Goal: Use online tool/utility: Utilize a website feature to perform a specific function

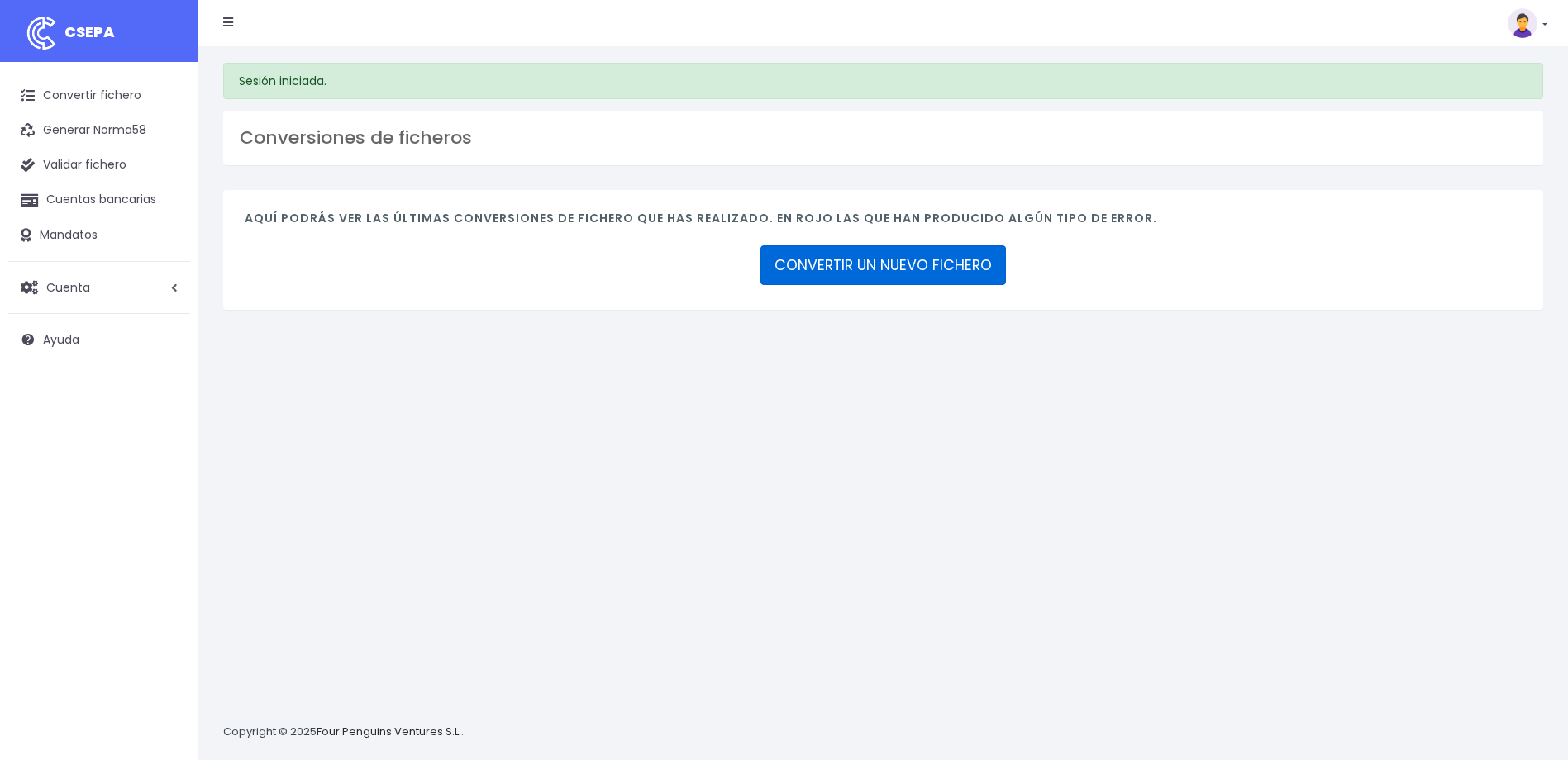
click at [966, 270] on link "CONVERTIR UN NUEVO FICHERO" at bounding box center [883, 265] width 245 height 40
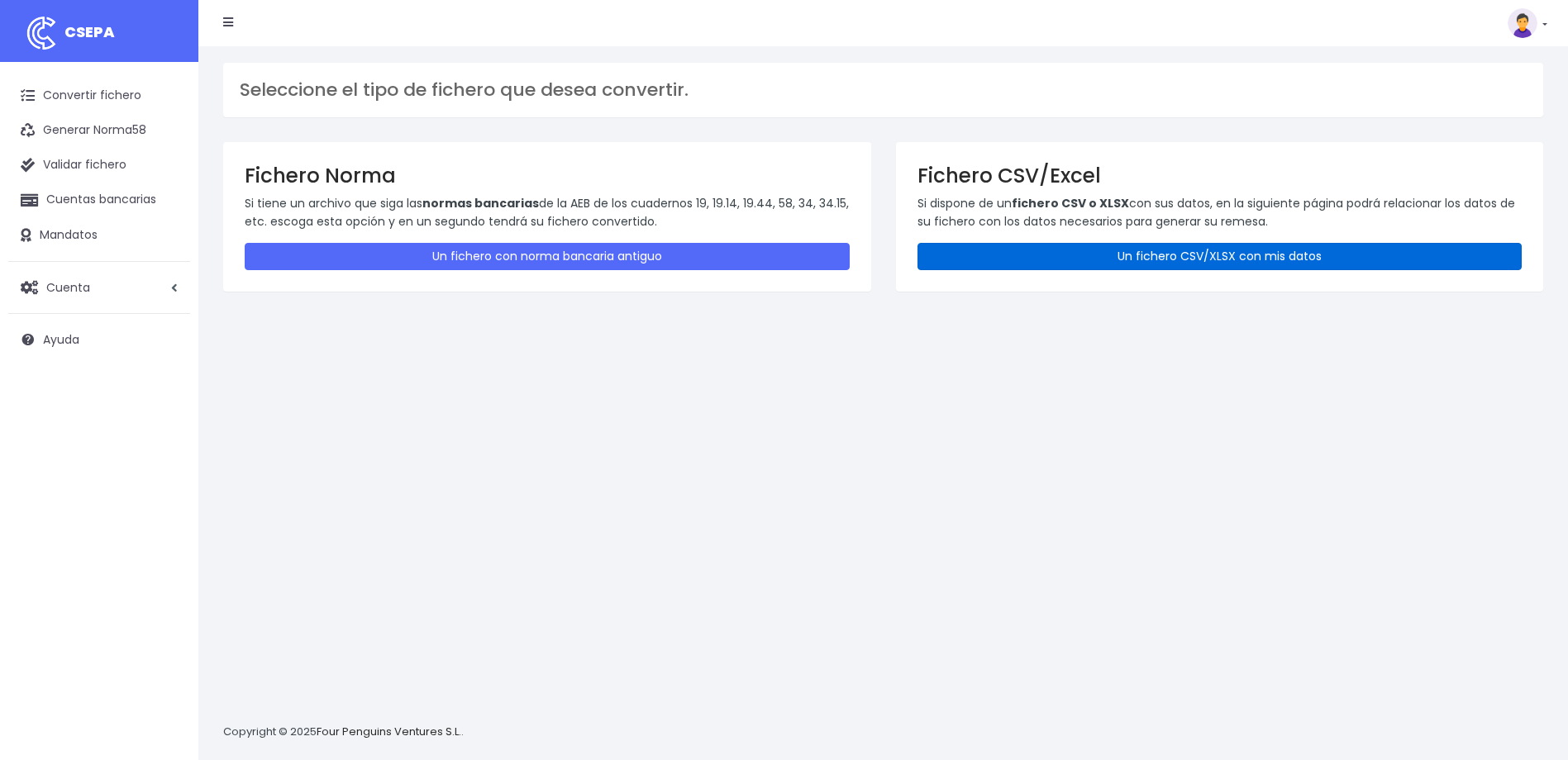
click at [1135, 256] on link "Un fichero CSV/XLSX con mis datos" at bounding box center [1219, 256] width 605 height 27
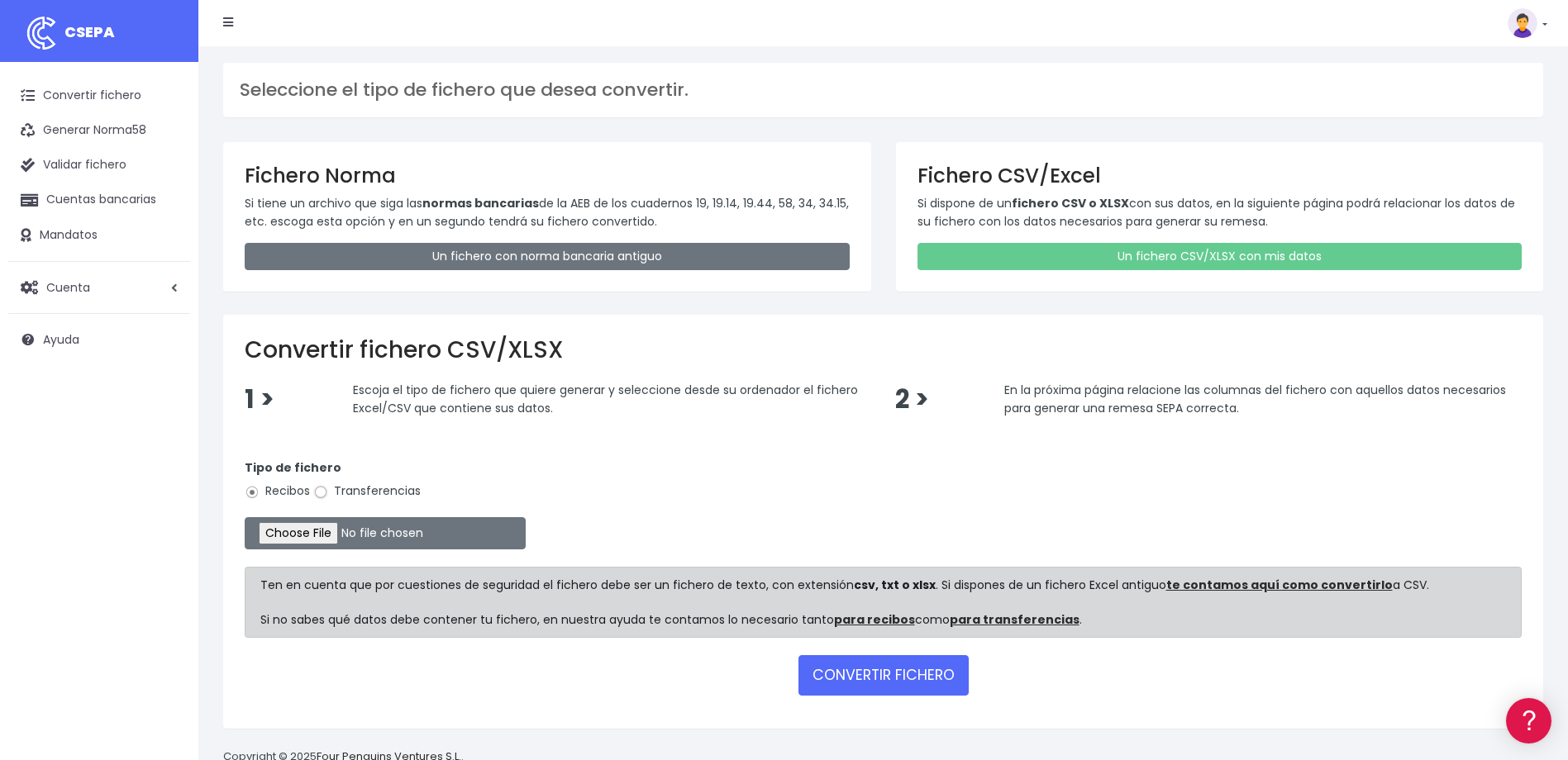
click at [317, 490] on input "Transferencias" at bounding box center [320, 492] width 14 height 14
radio input "true"
click at [329, 540] on input "file" at bounding box center [385, 534] width 281 height 32
type input "C:\fakepath\devoluciones sociedad 0530 con importe total de 7.815,28 EUR.csv"
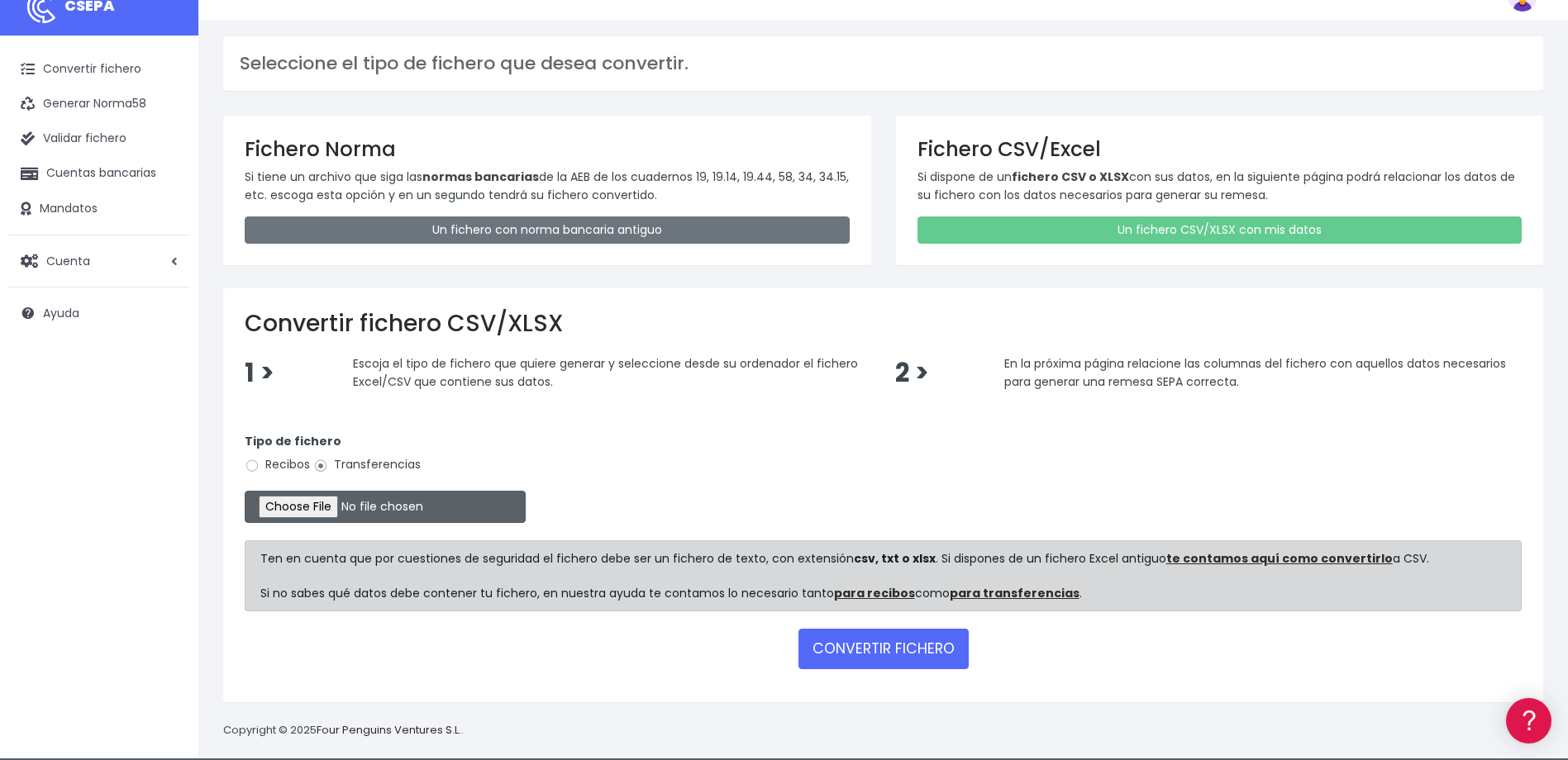
scroll to position [41, 0]
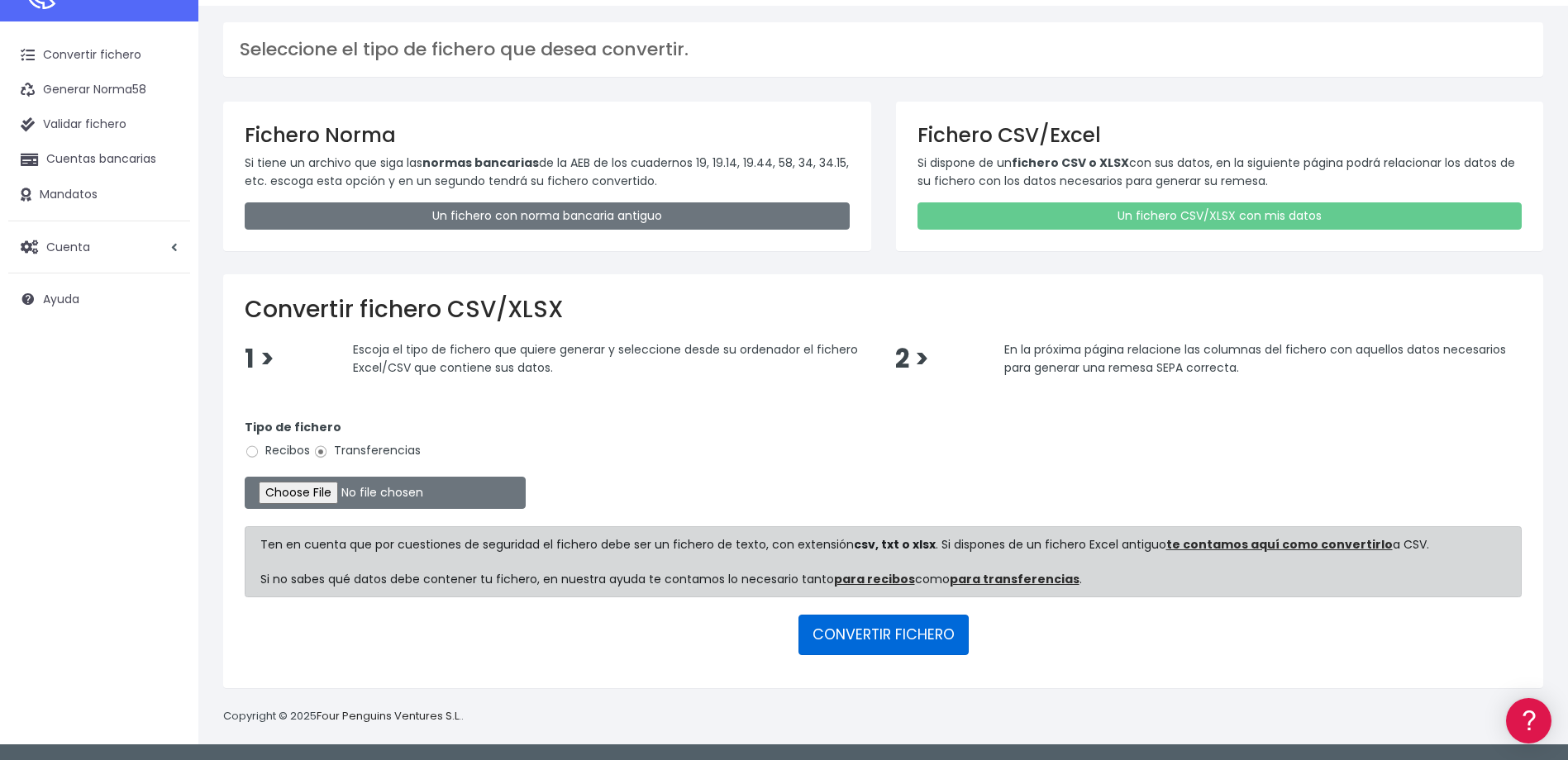
click at [889, 639] on button "CONVERTIR FICHERO" at bounding box center [883, 635] width 170 height 40
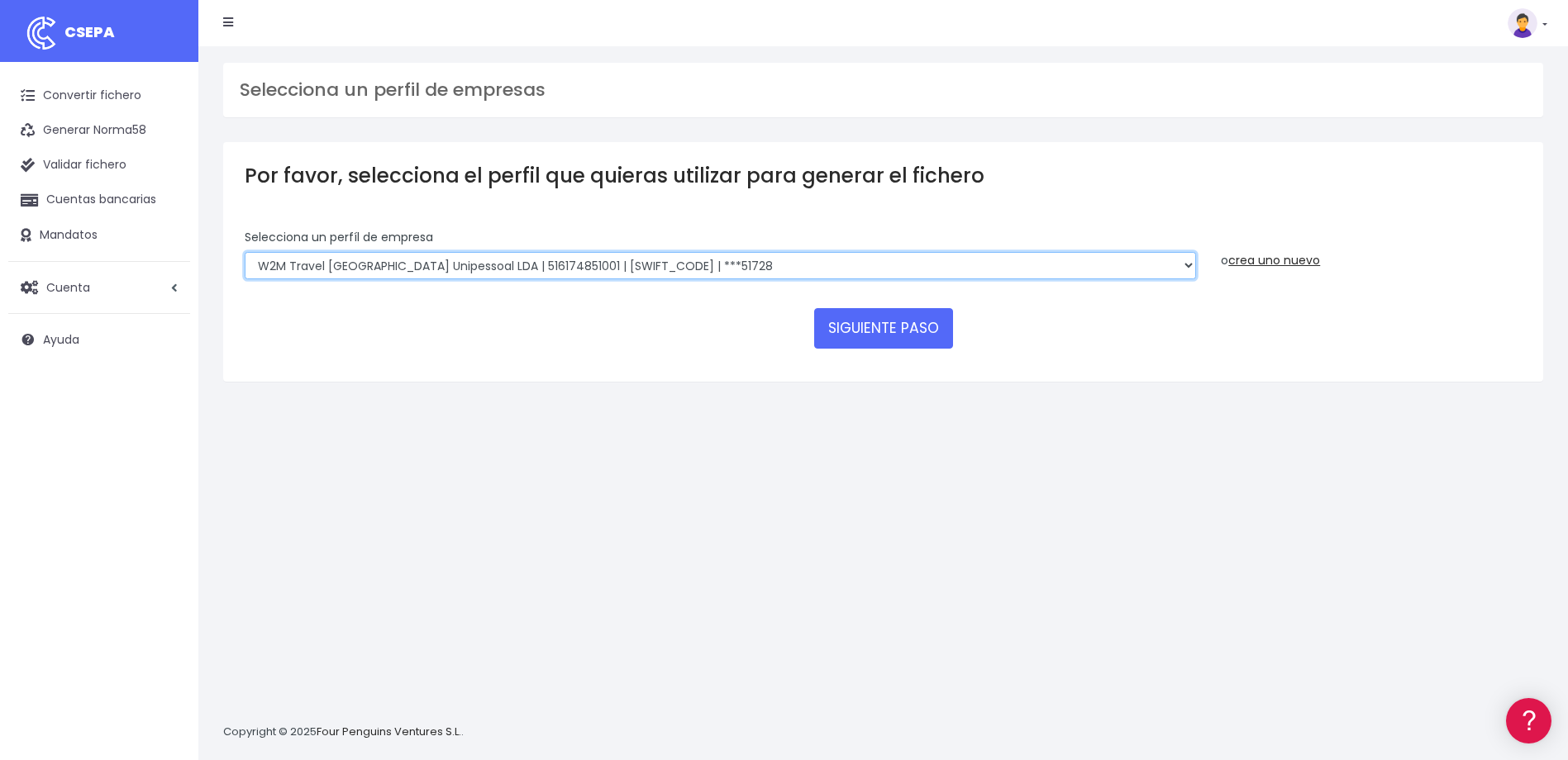
click at [788, 270] on select "WORLD2MEET,S.L.U | b62880992 | BSABESBBXXX | ***97721 World 2 Meet SLU | B62880…" at bounding box center [720, 266] width 951 height 28
select select "2124"
click at [244, 252] on select "WORLD2MEET,S.L.U | b62880992 | BSABESBBXXX | ***97721 World 2 Meet SLU | B62880…" at bounding box center [720, 266] width 951 height 28
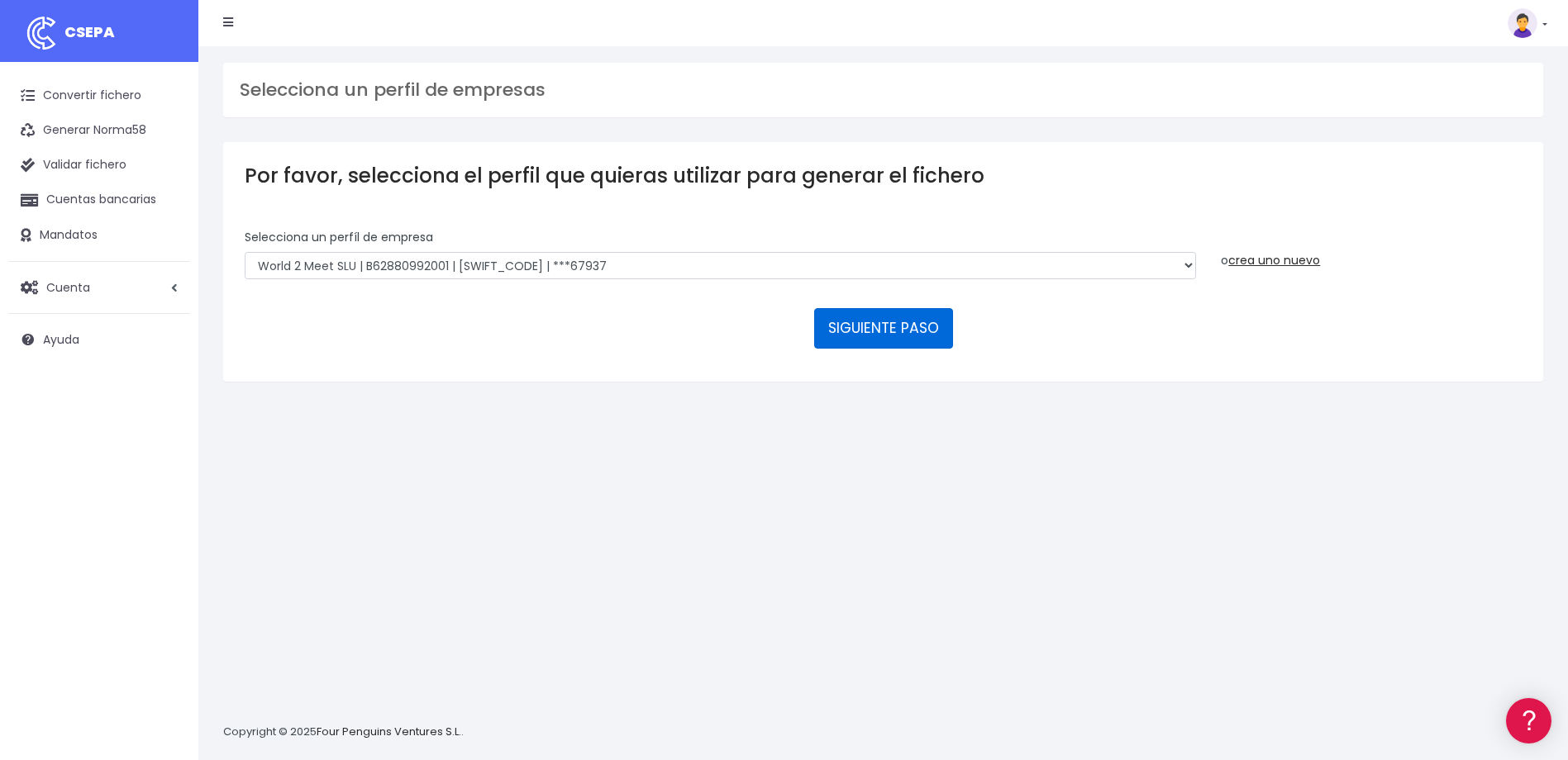
click at [876, 325] on button "SIGUIENTE PASO" at bounding box center [884, 328] width 139 height 40
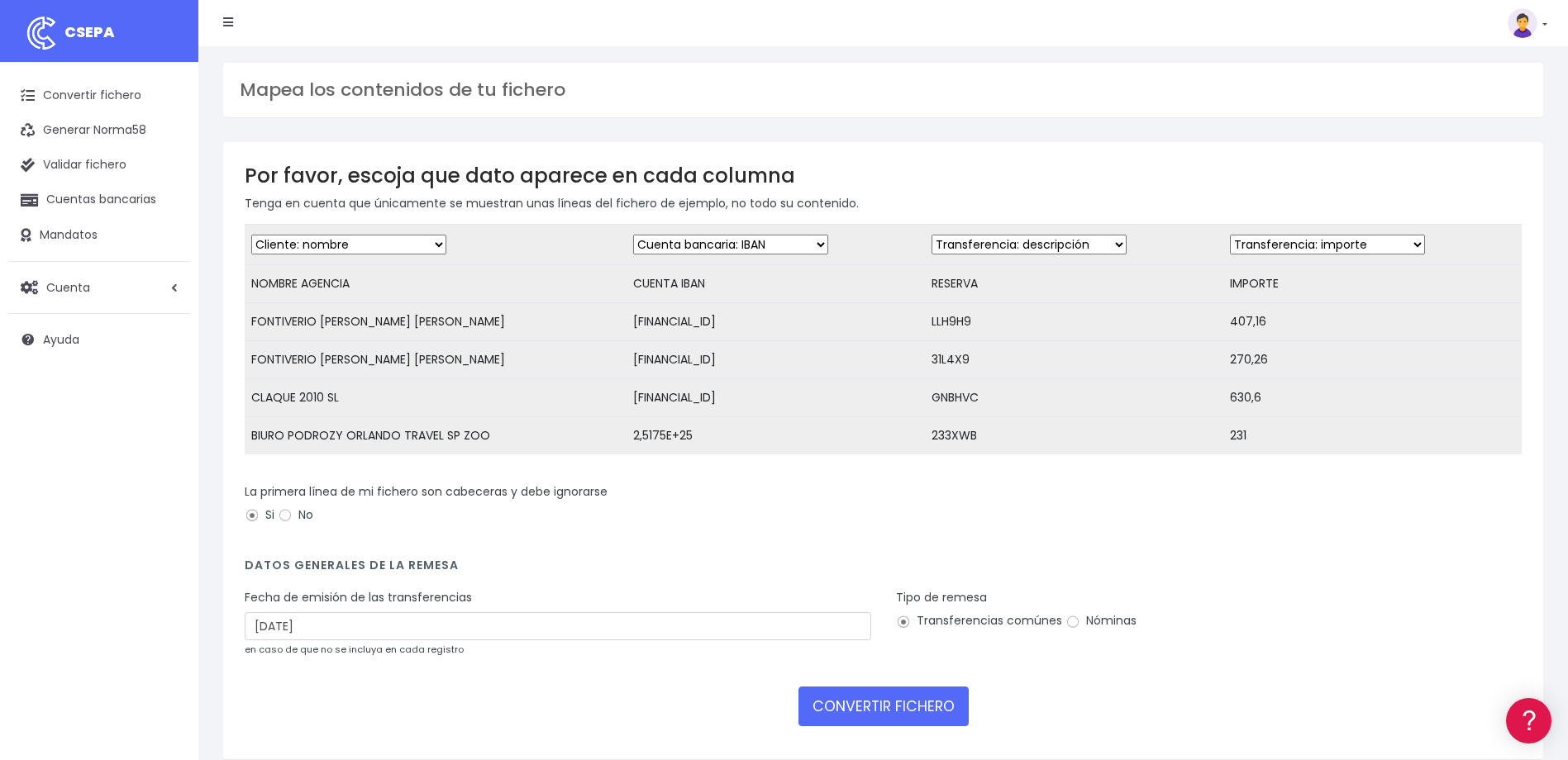
scroll to position [84, 0]
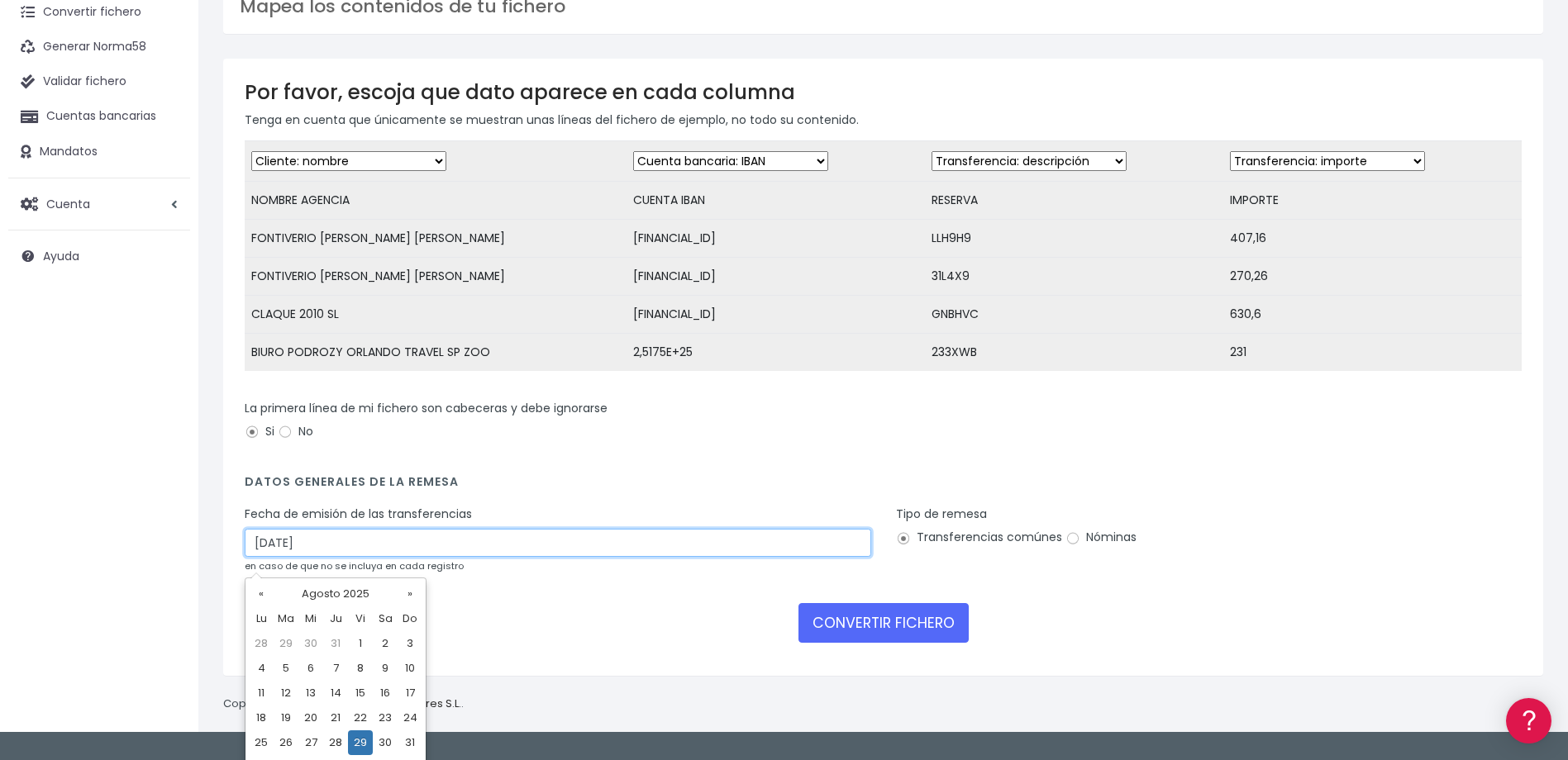
click at [265, 555] on input "29/08/2025" at bounding box center [557, 543] width 627 height 28
type input "27/08/2025"
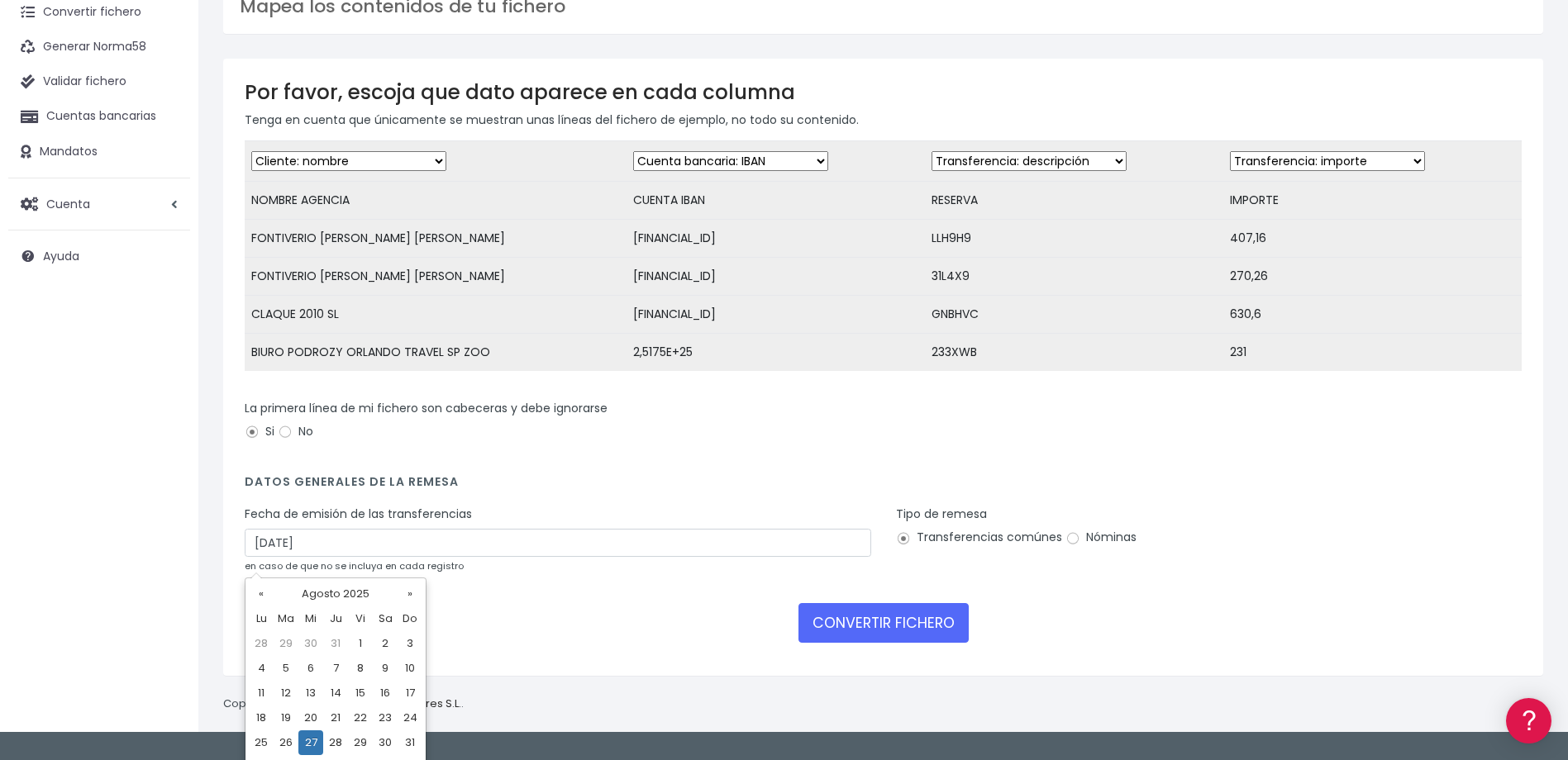
click at [1224, 580] on div "Tipo de remesa Transferencias comúnes Nóminas" at bounding box center [1209, 545] width 651 height 80
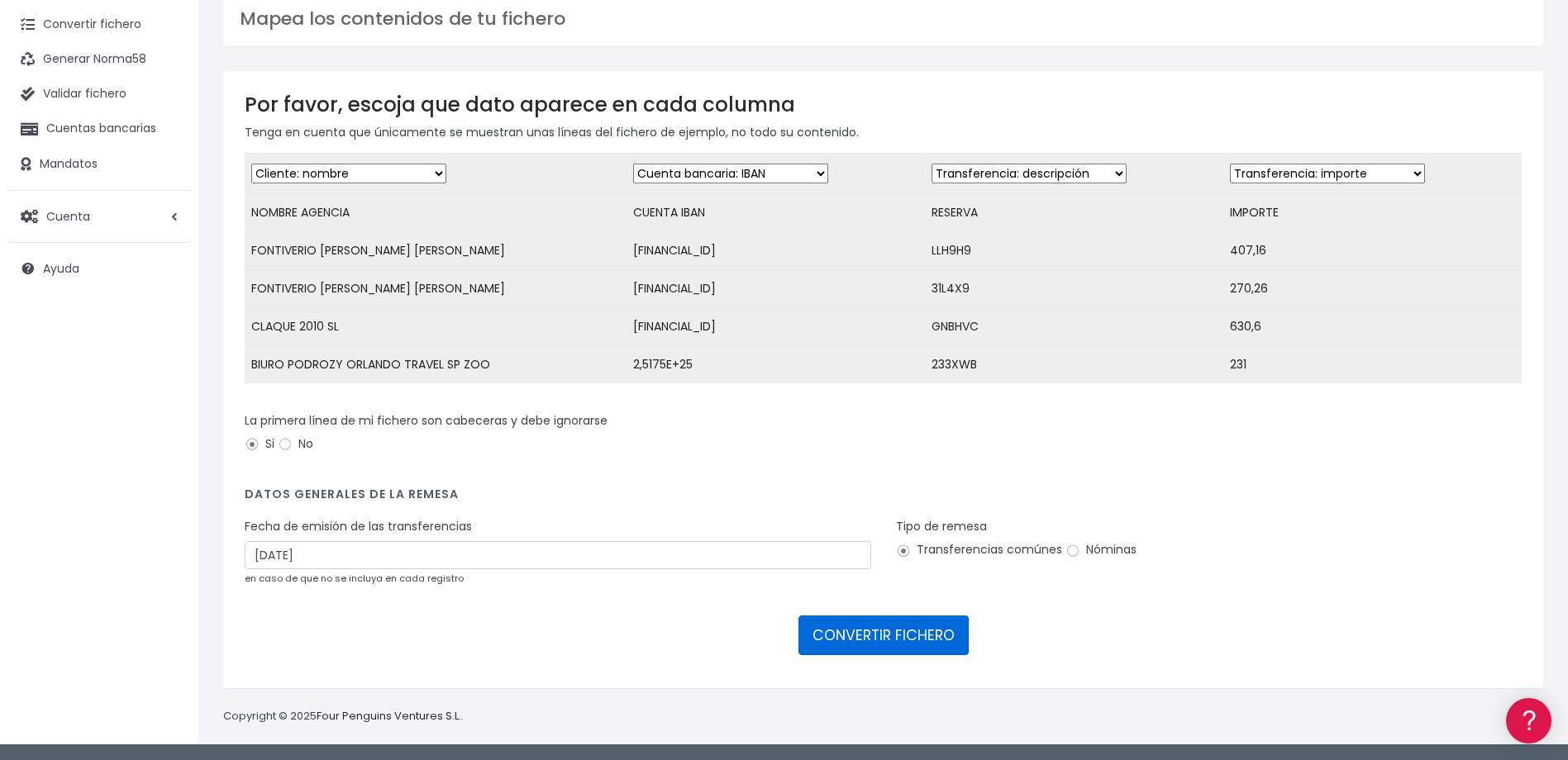
click at [894, 639] on button "CONVERTIR FICHERO" at bounding box center [883, 636] width 170 height 40
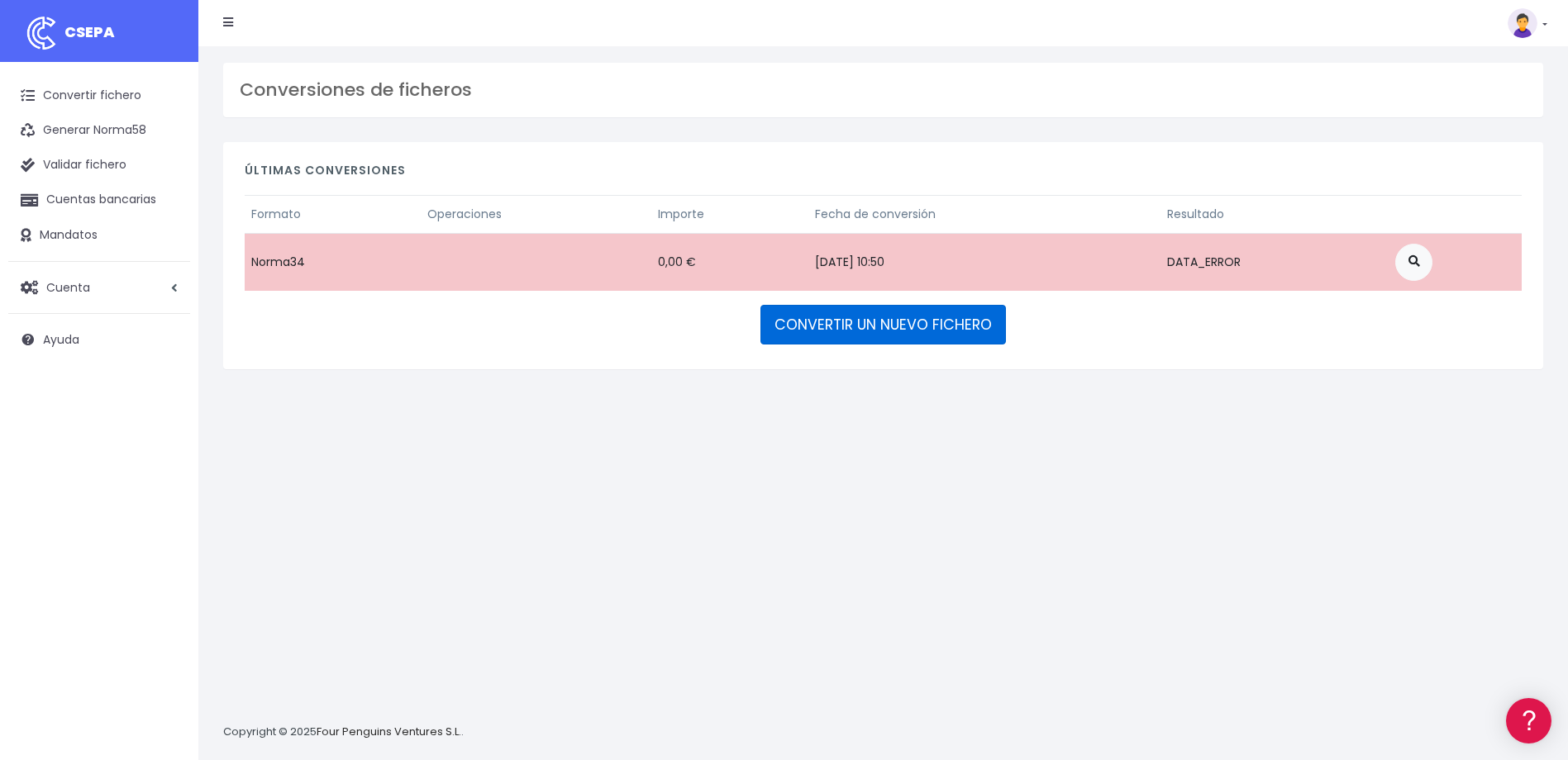
click at [853, 317] on link "CONVERTIR UN NUEVO FICHERO" at bounding box center [883, 325] width 245 height 40
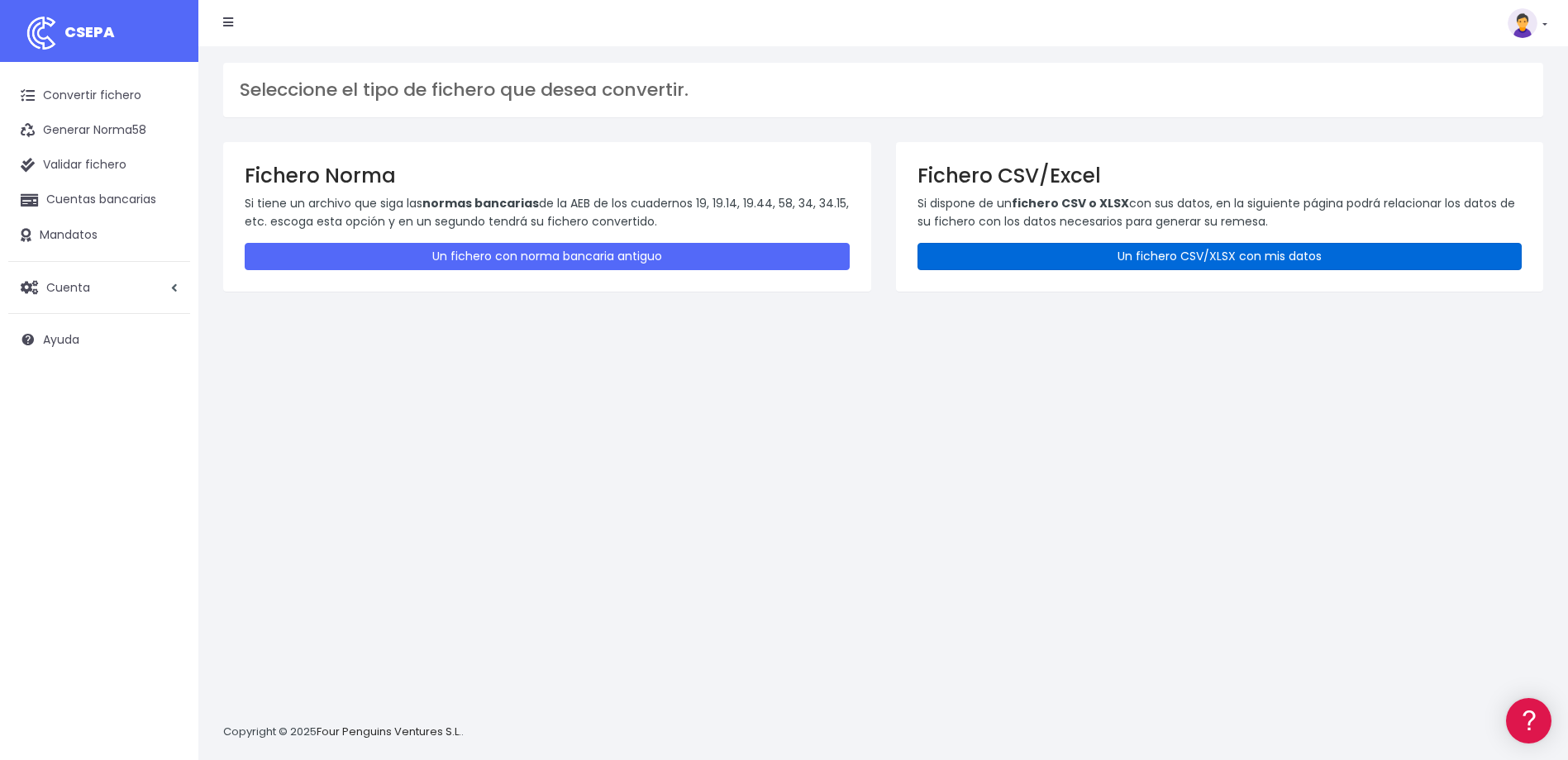
click at [1113, 265] on link "Un fichero CSV/XLSX con mis datos" at bounding box center [1219, 256] width 605 height 27
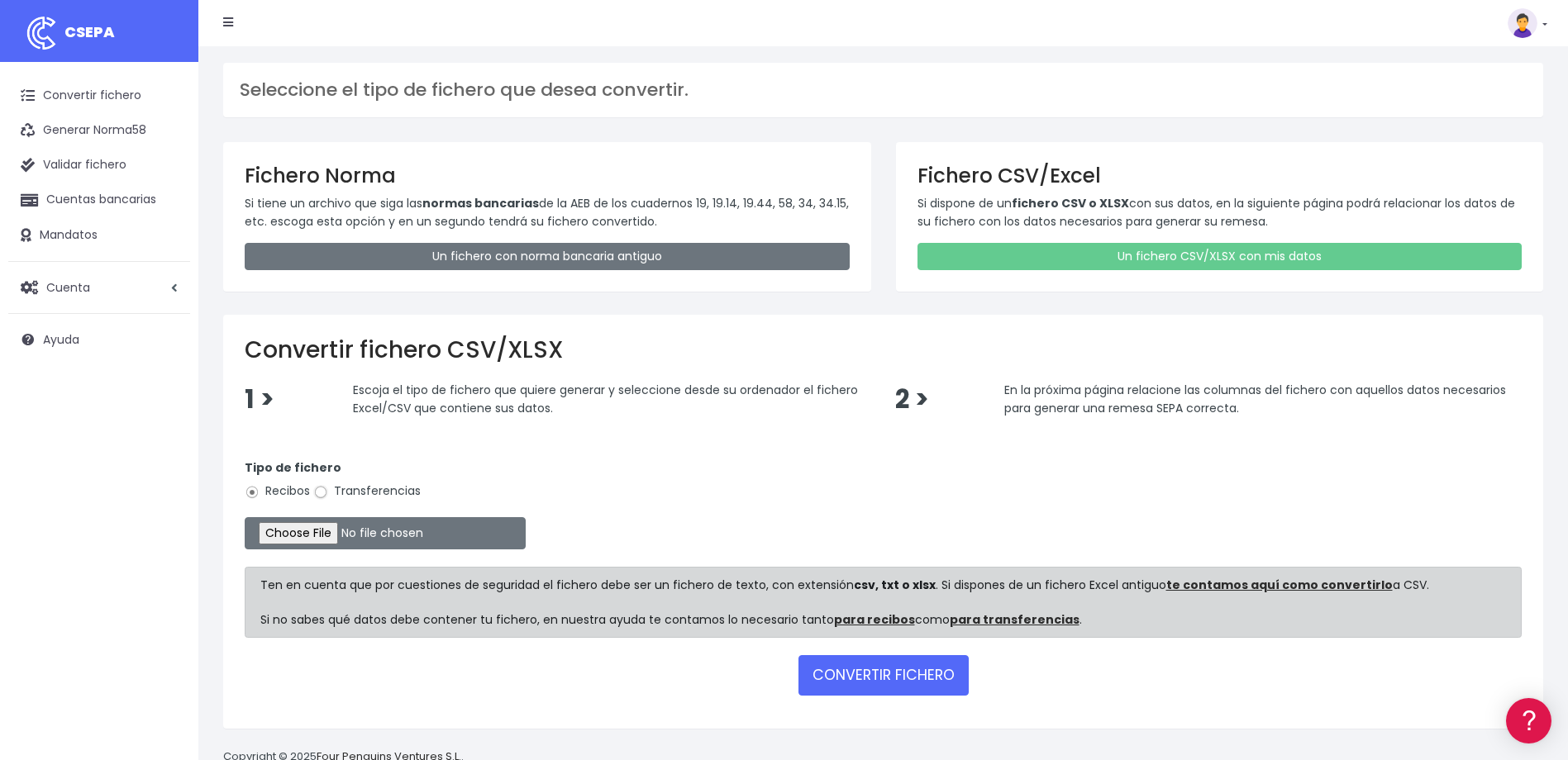
click at [324, 491] on input "Transferencias" at bounding box center [320, 492] width 14 height 14
radio input "true"
click at [335, 539] on input "file" at bounding box center [385, 534] width 281 height 32
type input "C:\fakepath\devoluciones sociedad 0530 con importe total de 7.584,28.csv"
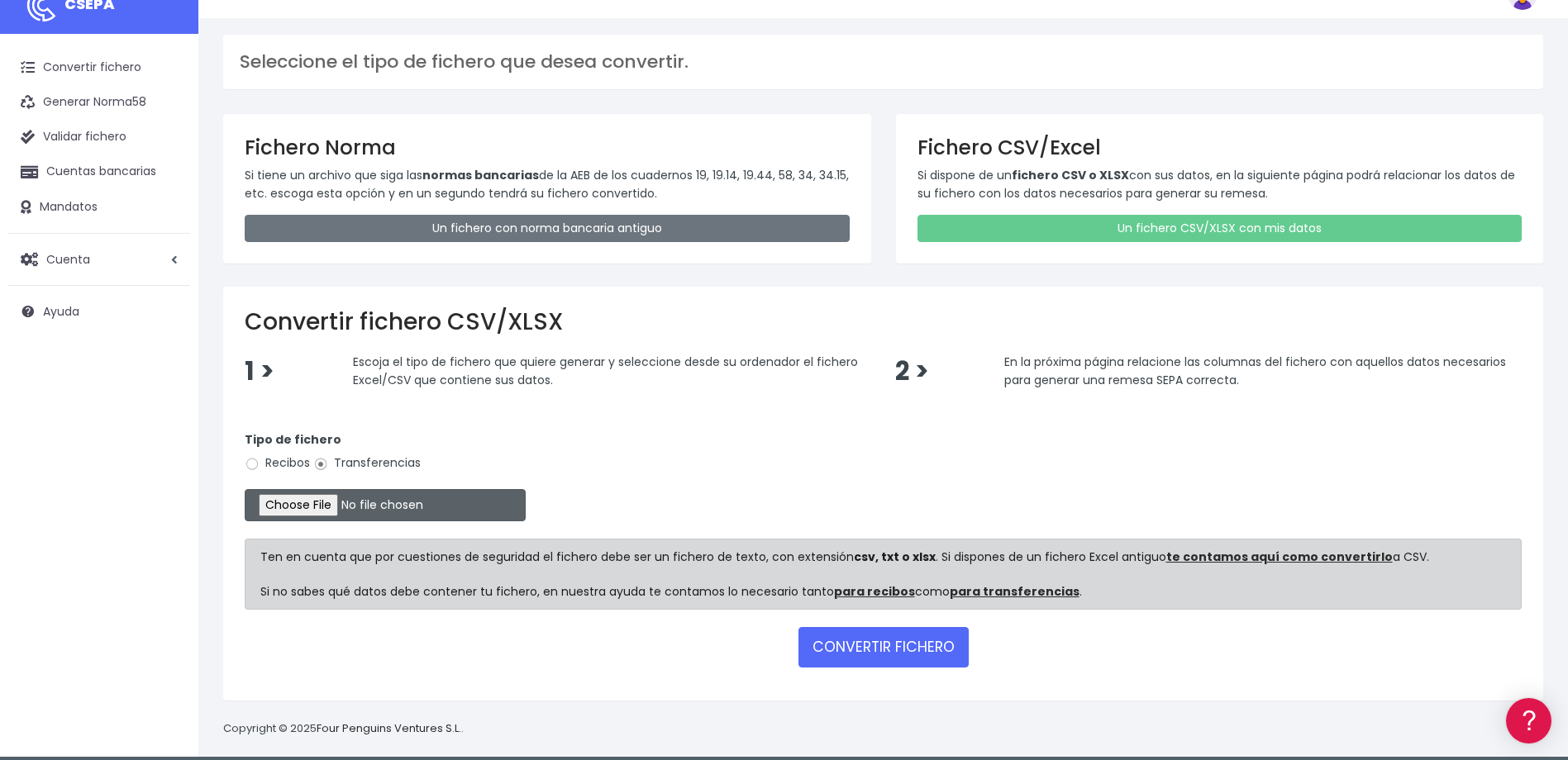
scroll to position [41, 0]
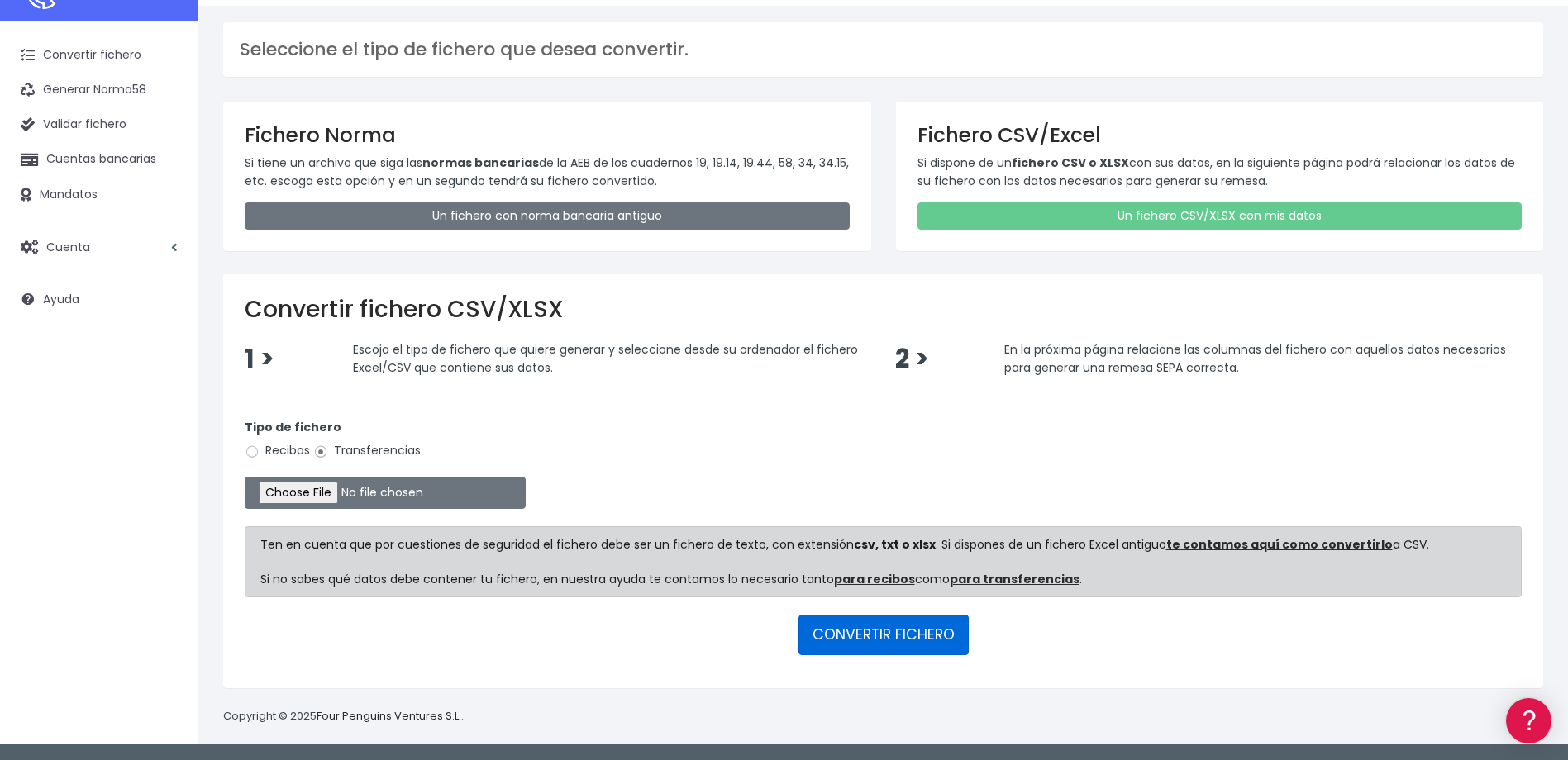
click at [885, 640] on button "CONVERTIR FICHERO" at bounding box center [883, 635] width 170 height 40
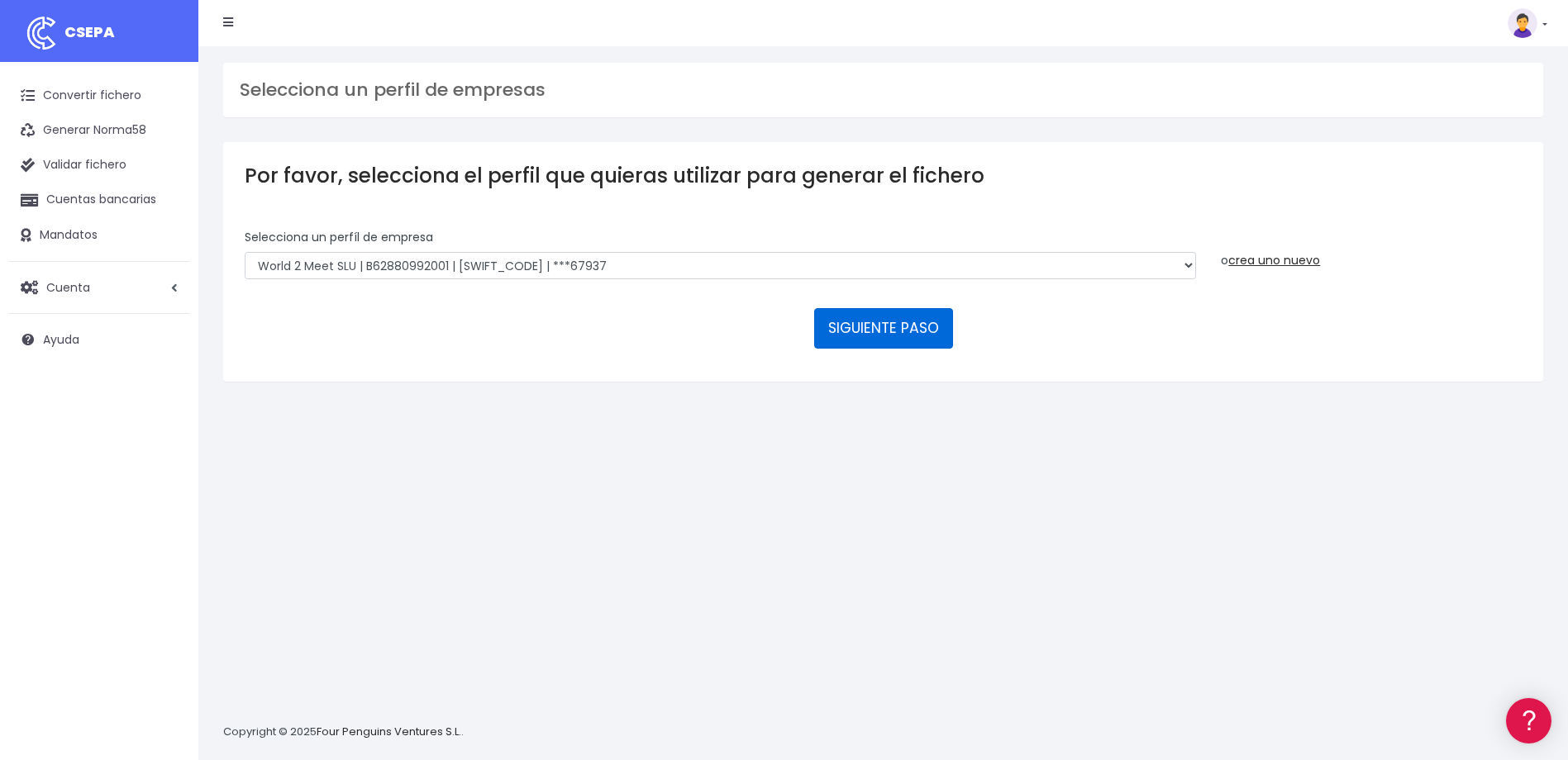
click at [890, 330] on button "SIGUIENTE PASO" at bounding box center [884, 328] width 139 height 40
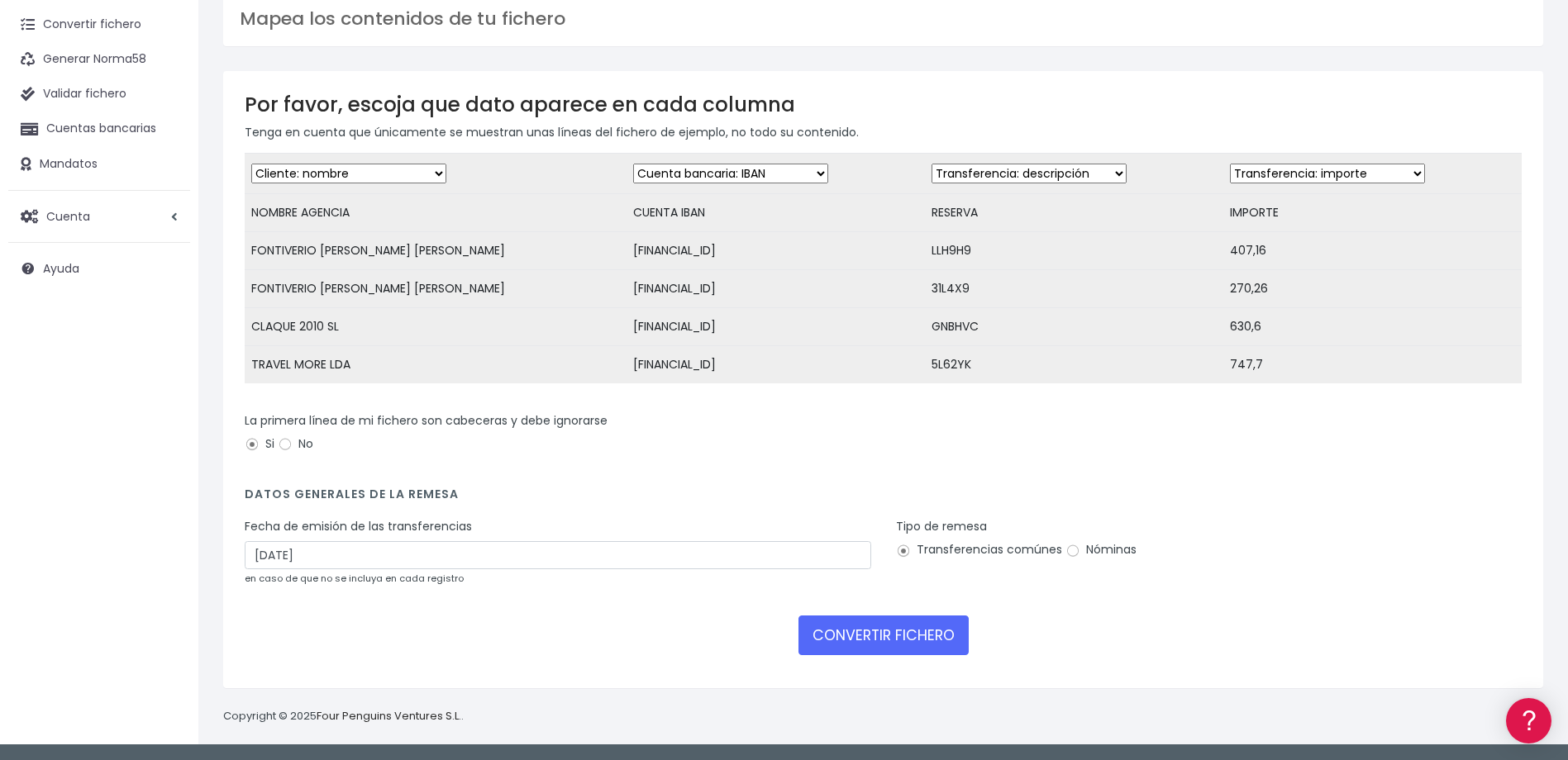
scroll to position [84, 0]
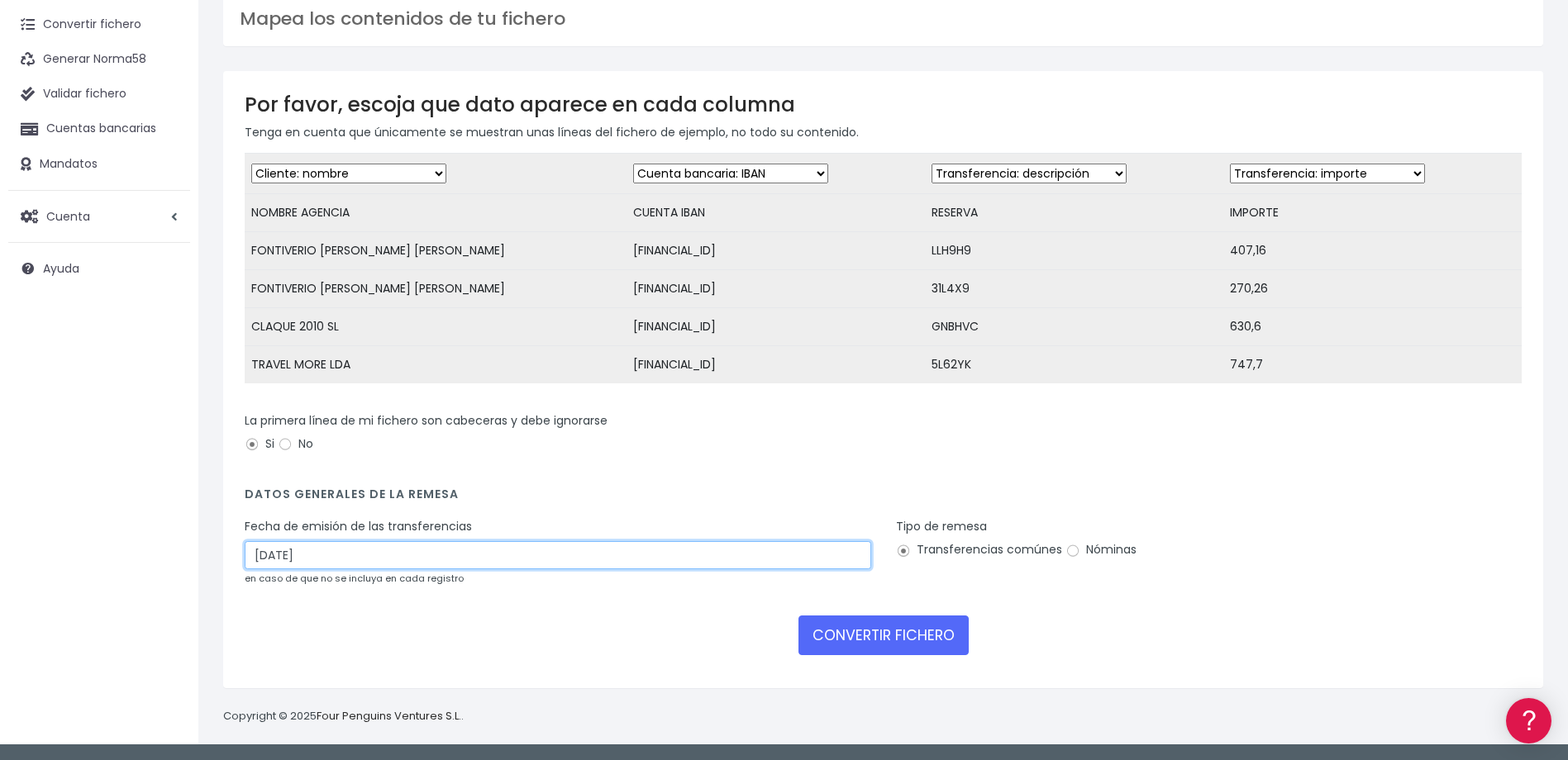
click at [267, 551] on input "29/08/2025" at bounding box center [557, 554] width 627 height 28
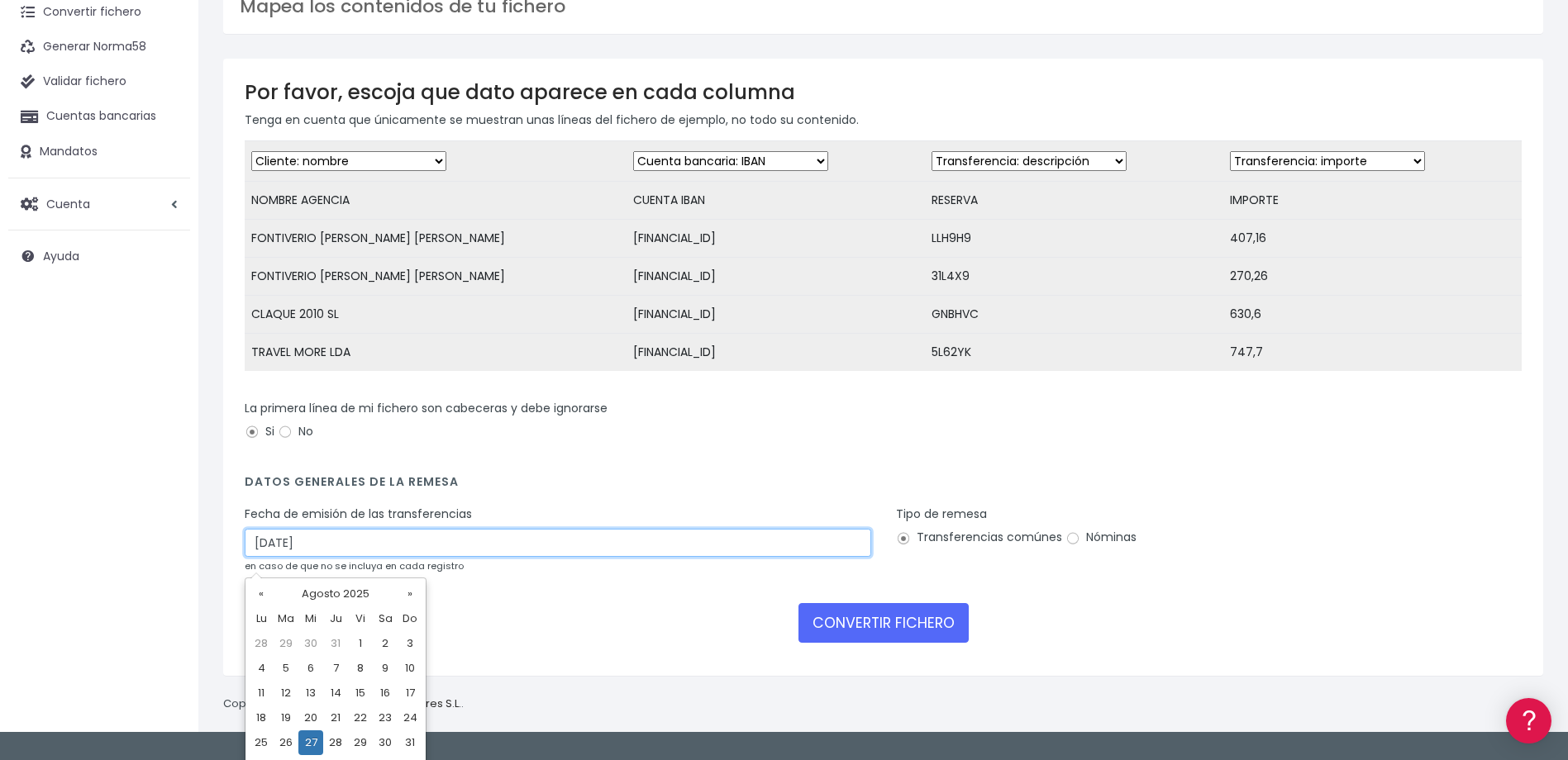
type input "27/08/2025"
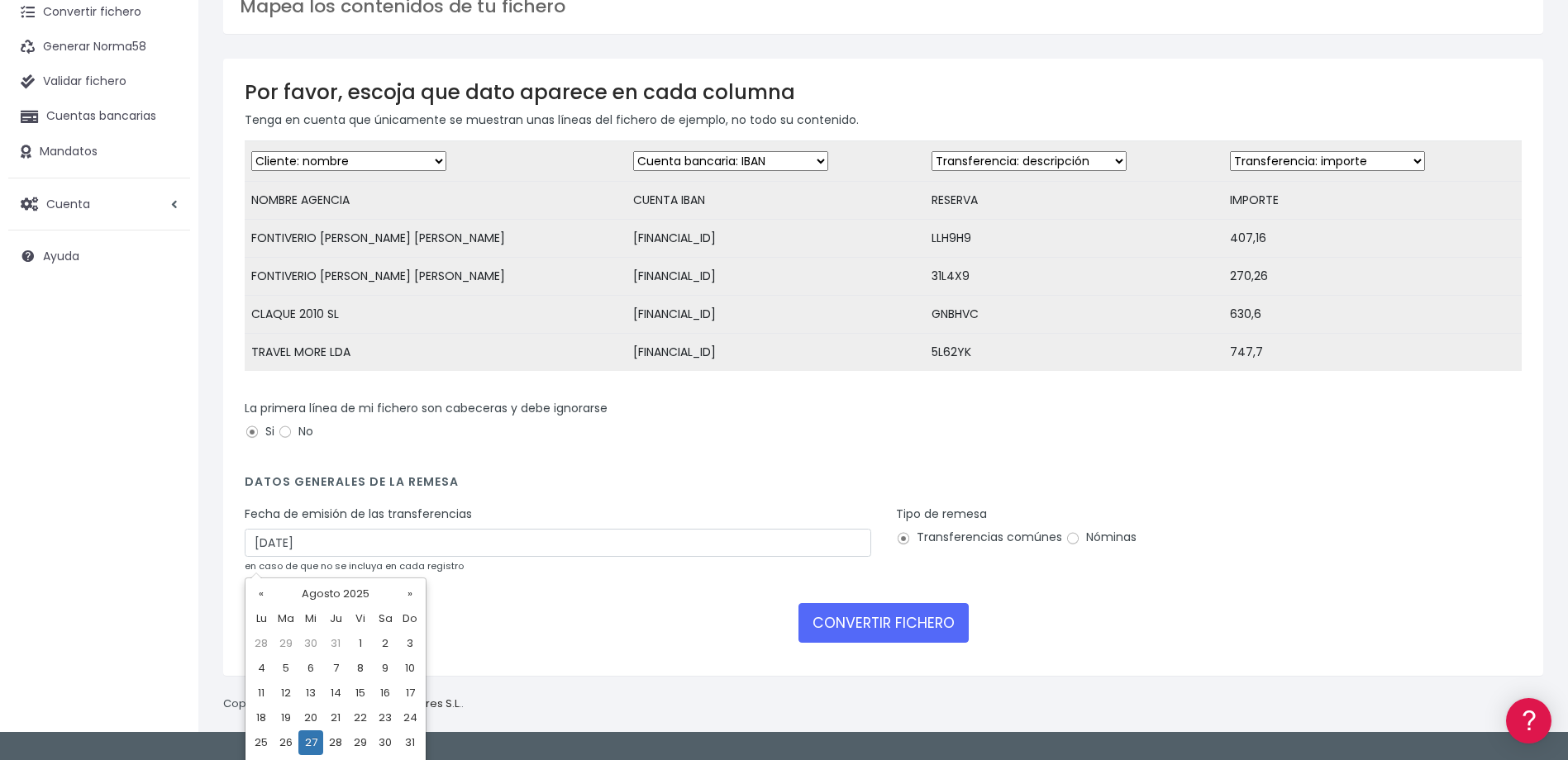
click at [1155, 643] on div "CONVERTIR FICHERO" at bounding box center [883, 623] width 1277 height 40
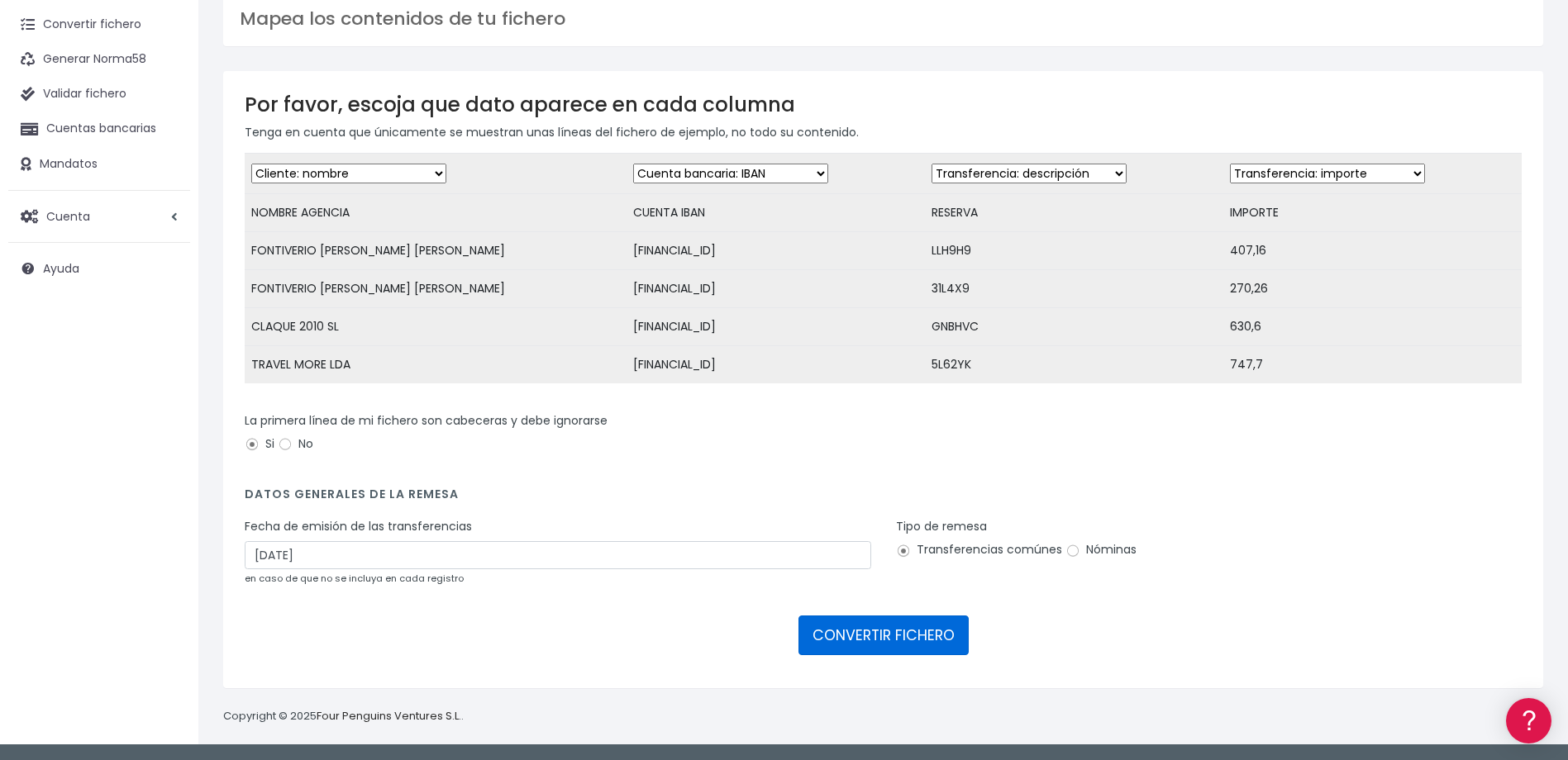
click at [839, 641] on button "CONVERTIR FICHERO" at bounding box center [883, 636] width 170 height 40
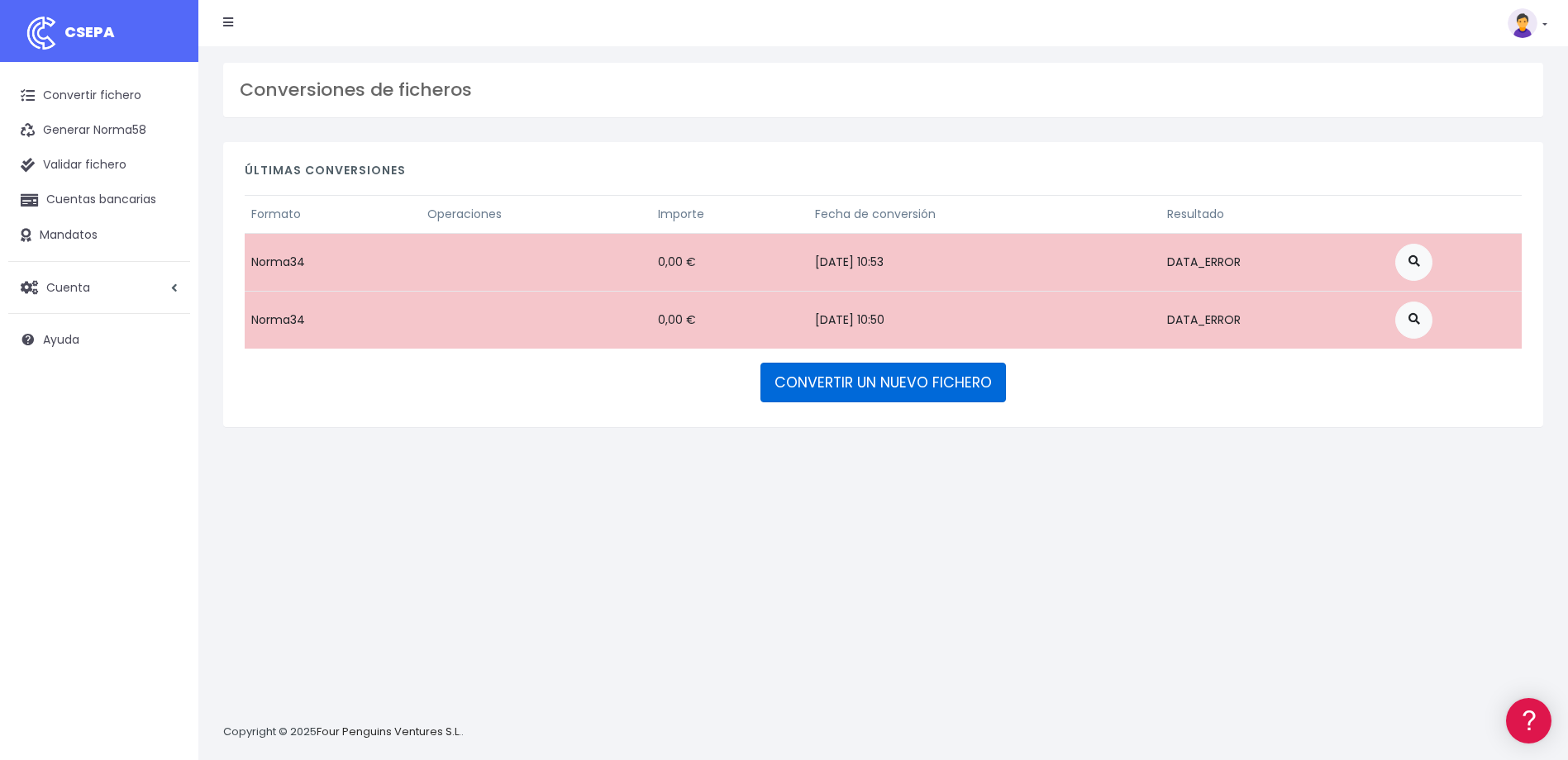
click at [901, 375] on link "CONVERTIR UN NUEVO FICHERO" at bounding box center [883, 382] width 245 height 40
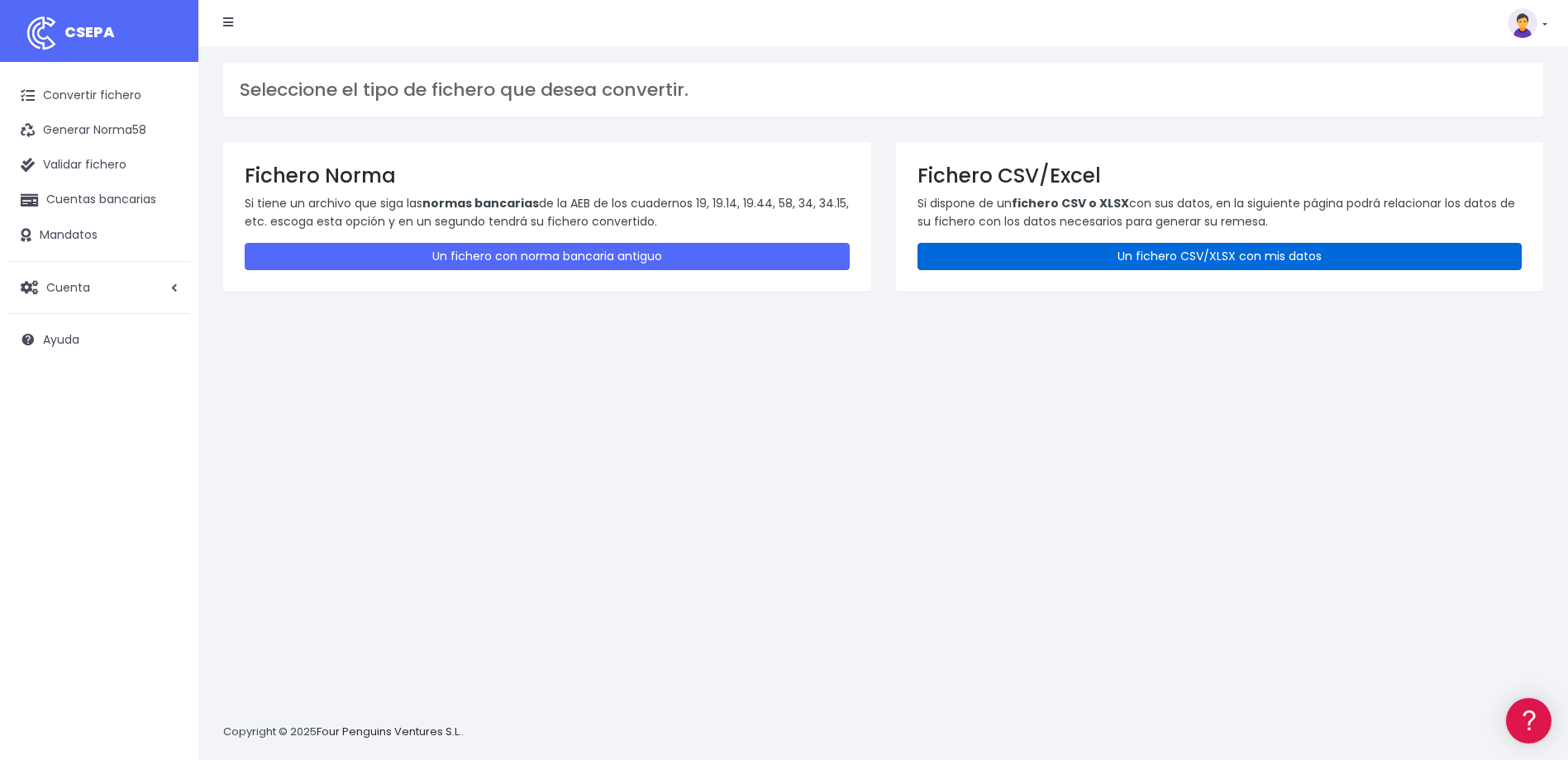
click at [1156, 257] on link "Un fichero CSV/XLSX con mis datos" at bounding box center [1219, 256] width 605 height 27
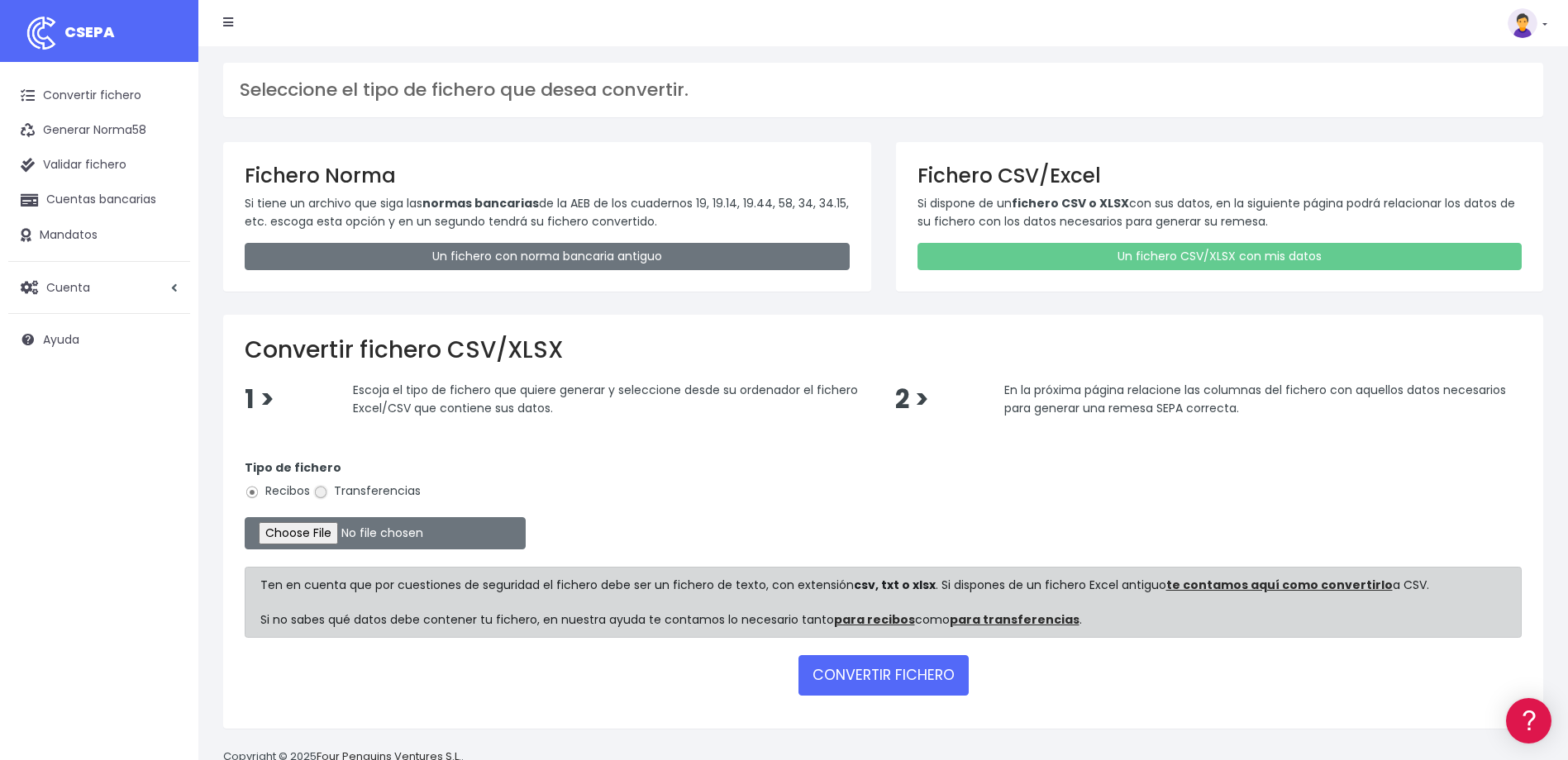
click at [324, 492] on input "Transferencias" at bounding box center [320, 492] width 14 height 14
radio input "true"
click at [332, 534] on input "file" at bounding box center [385, 534] width 281 height 32
type input "C:\fakepath\devoluciones sociedad 0530 con importe total de 7478,98 EUR.csv"
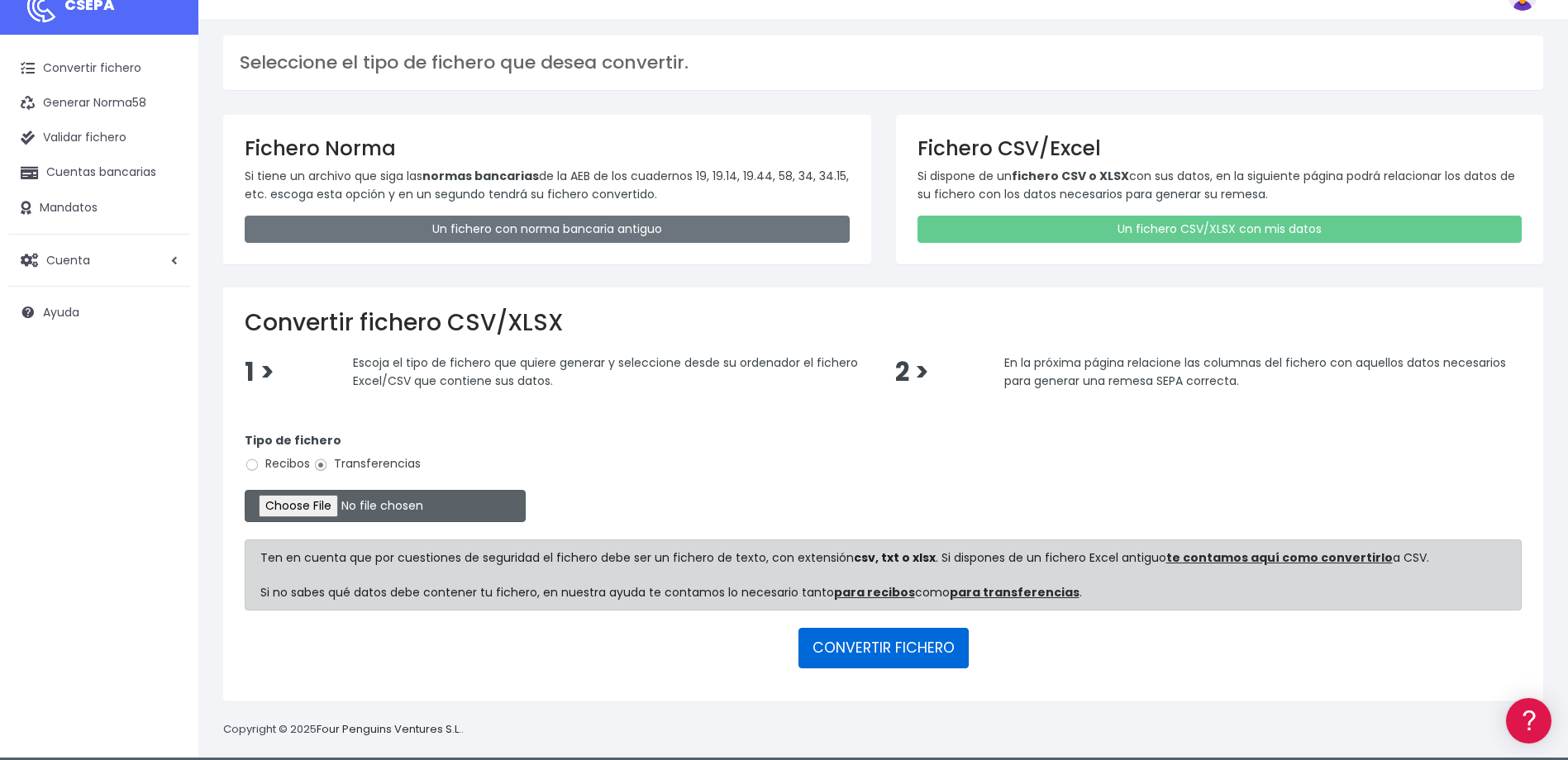
scroll to position [41, 0]
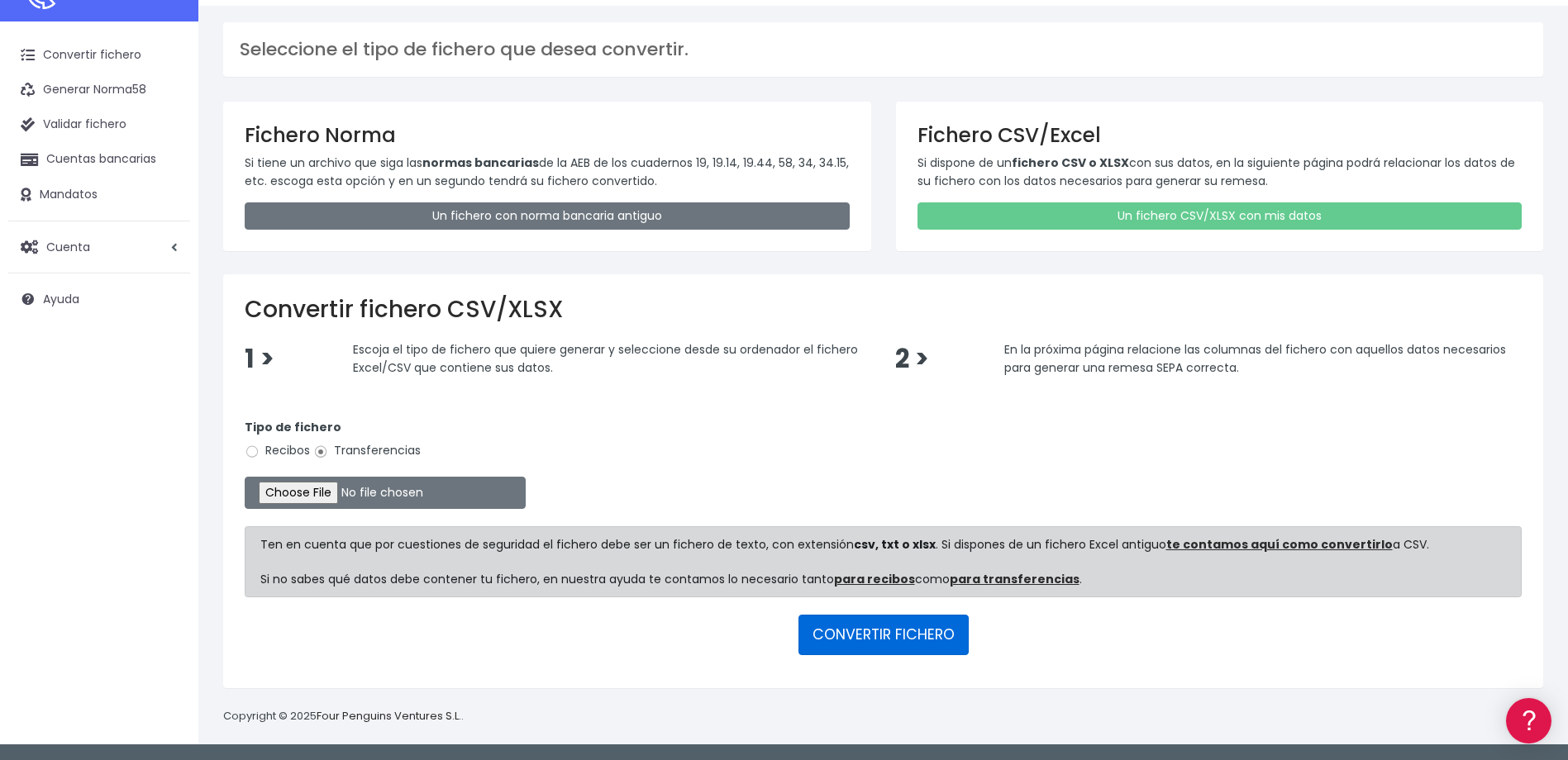
click at [903, 627] on button "CONVERTIR FICHERO" at bounding box center [883, 635] width 170 height 40
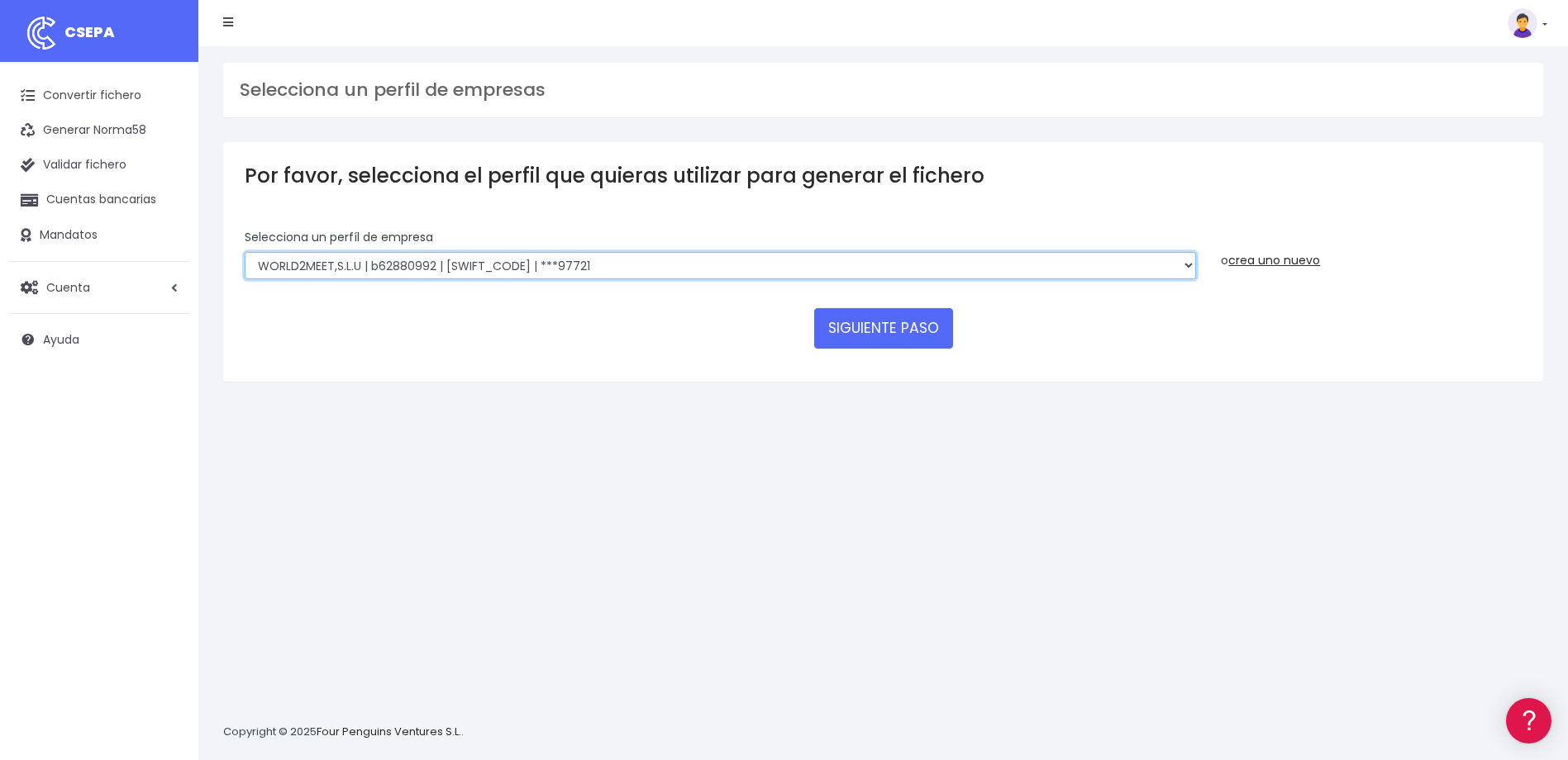
click at [668, 272] on select "WORLD2MEET,S.L.U | b62880992 | BSABESBBXXX | ***97721 World 2 Meet SLU | B62880…" at bounding box center [720, 266] width 951 height 28
select select "2124"
click at [244, 252] on select "WORLD2MEET,S.L.U | b62880992 | BSABESBBXXX | ***97721 World 2 Meet SLU | B62880…" at bounding box center [720, 266] width 951 height 28
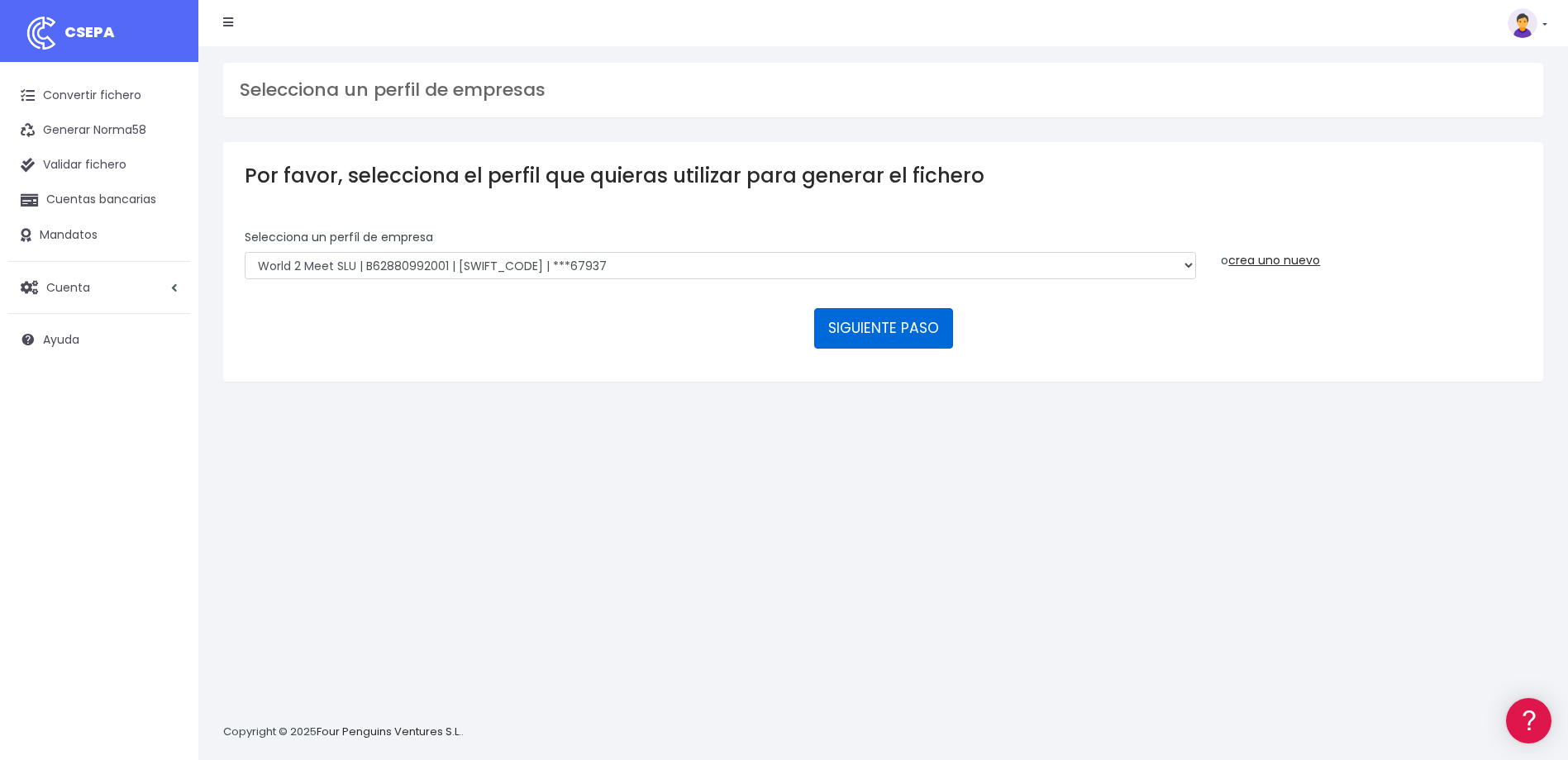
click at [853, 330] on button "SIGUIENTE PASO" at bounding box center [884, 328] width 139 height 40
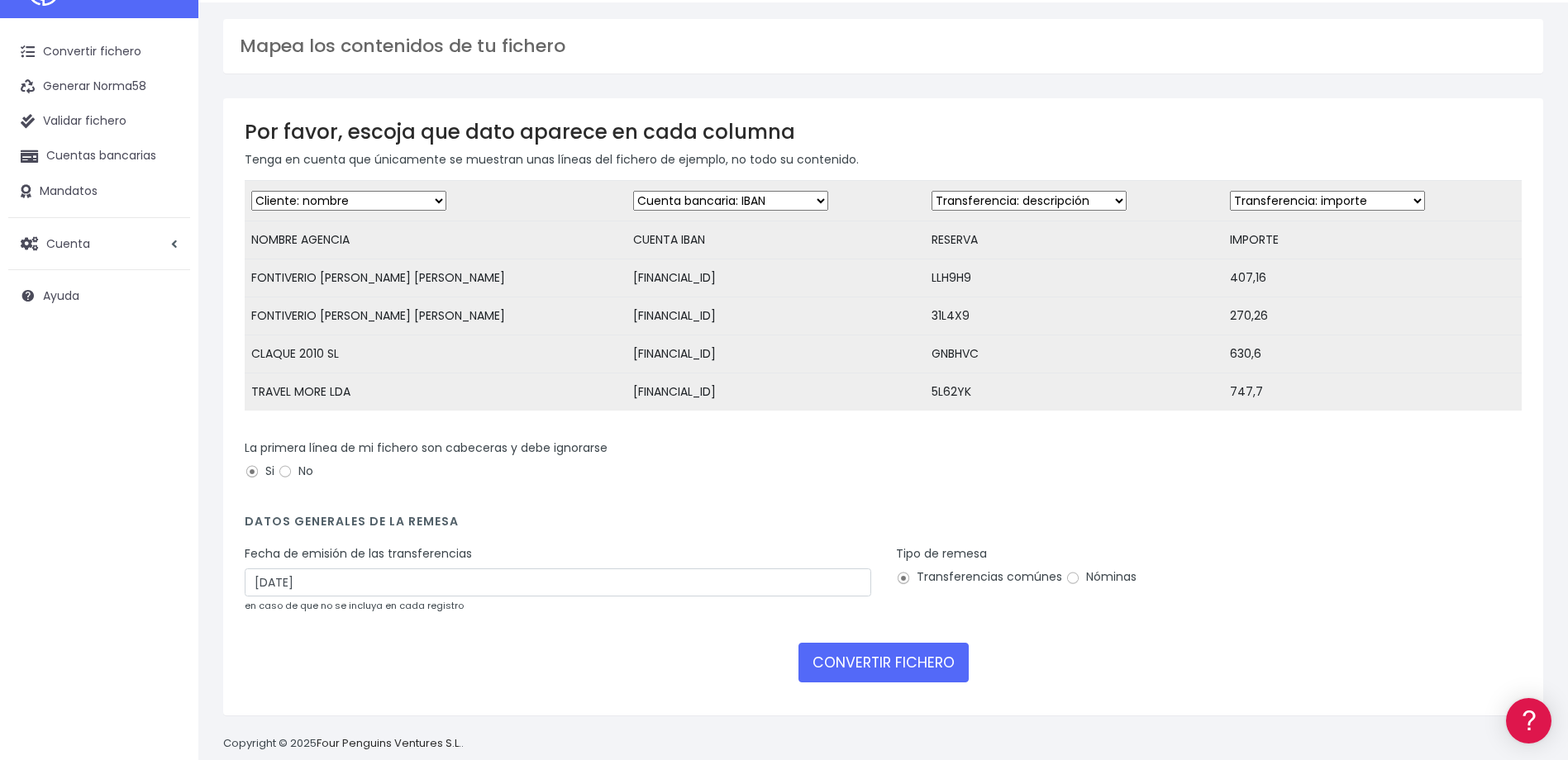
scroll to position [84, 0]
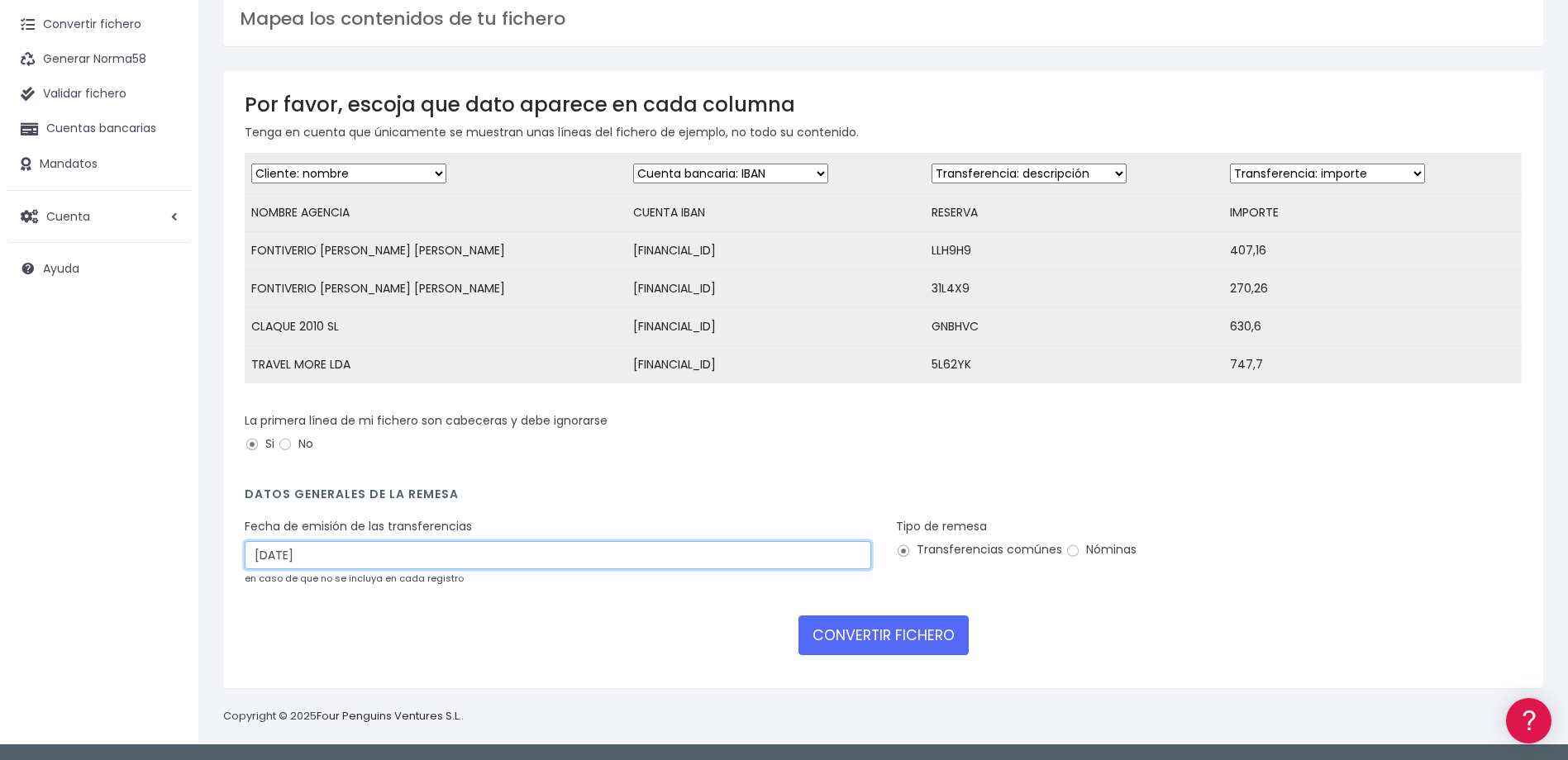
click at [266, 554] on input "29/08/2025" at bounding box center [557, 554] width 627 height 28
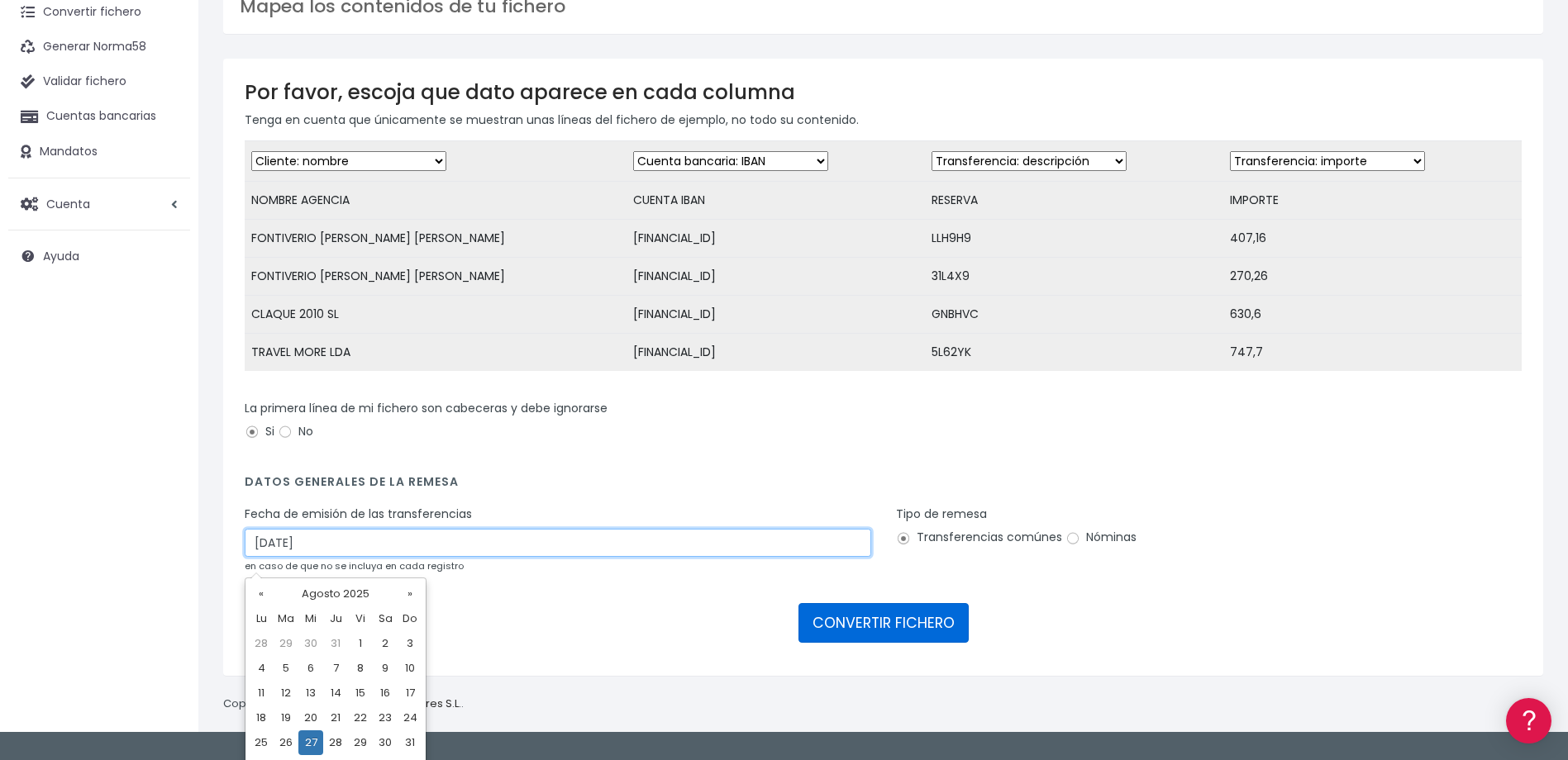
type input "27/08/2025"
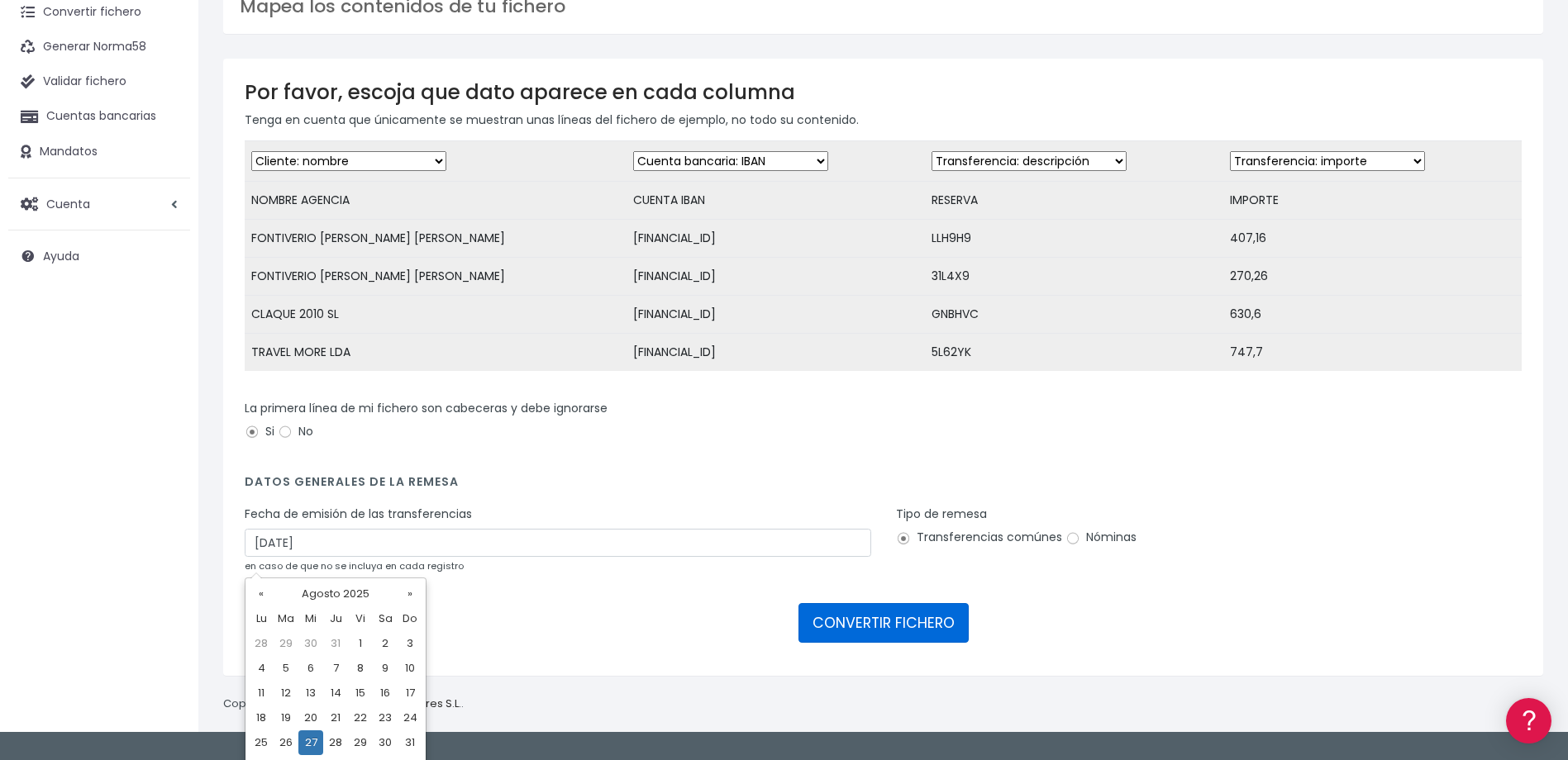
click at [858, 643] on button "CONVERTIR FICHERO" at bounding box center [883, 623] width 170 height 40
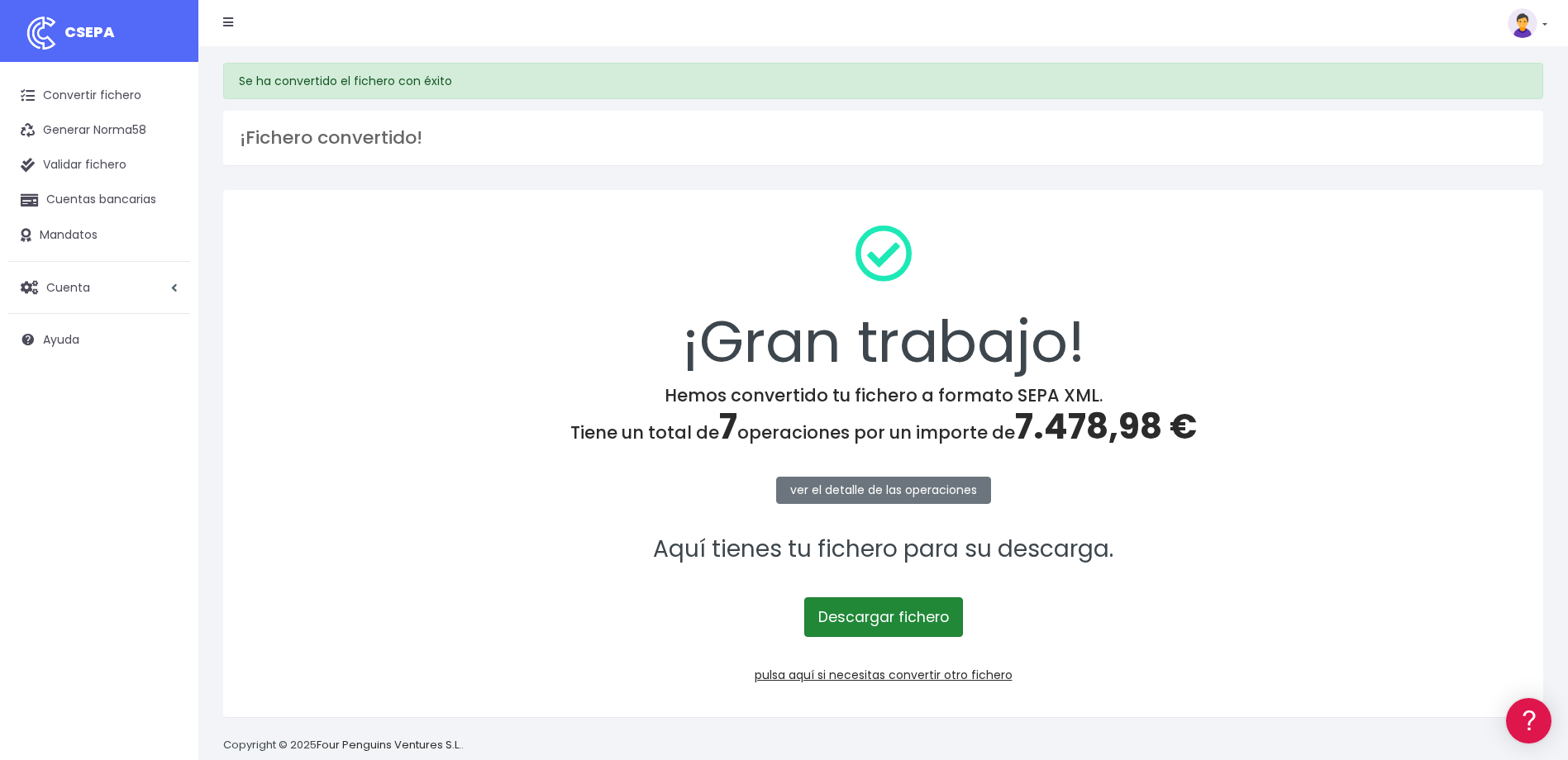
click at [885, 627] on link "Descargar fichero" at bounding box center [884, 618] width 159 height 40
